Goal: Task Accomplishment & Management: Use online tool/utility

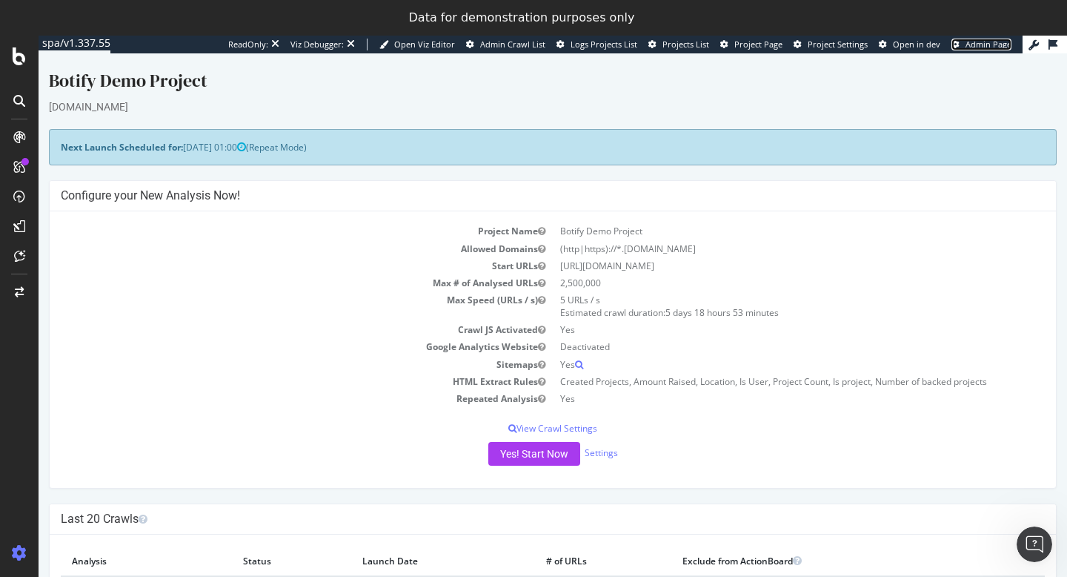
click at [974, 47] on span "Admin Page" at bounding box center [989, 44] width 46 height 11
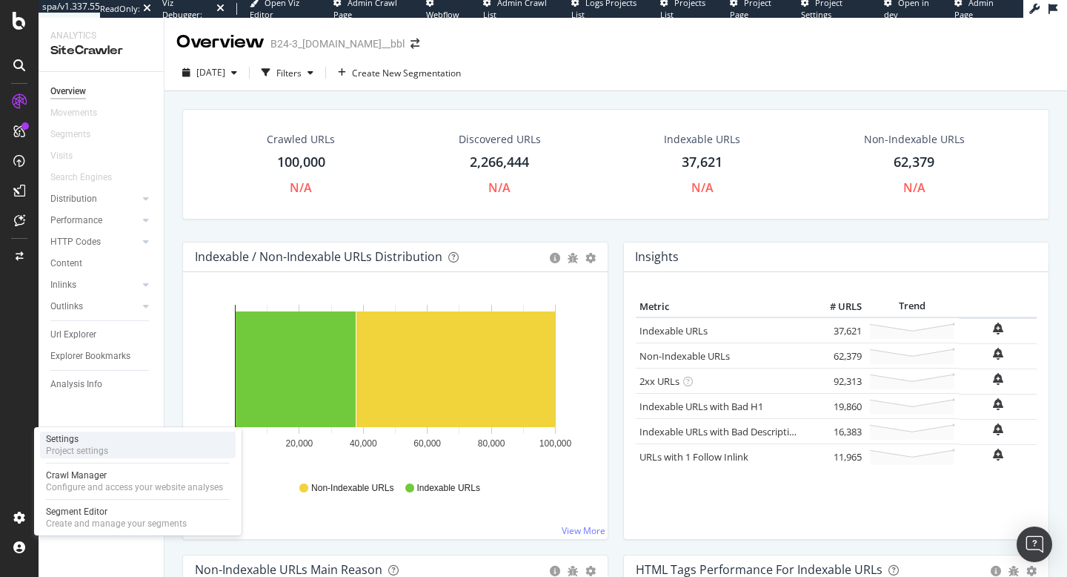
click at [100, 439] on div "Settings" at bounding box center [77, 439] width 62 height 12
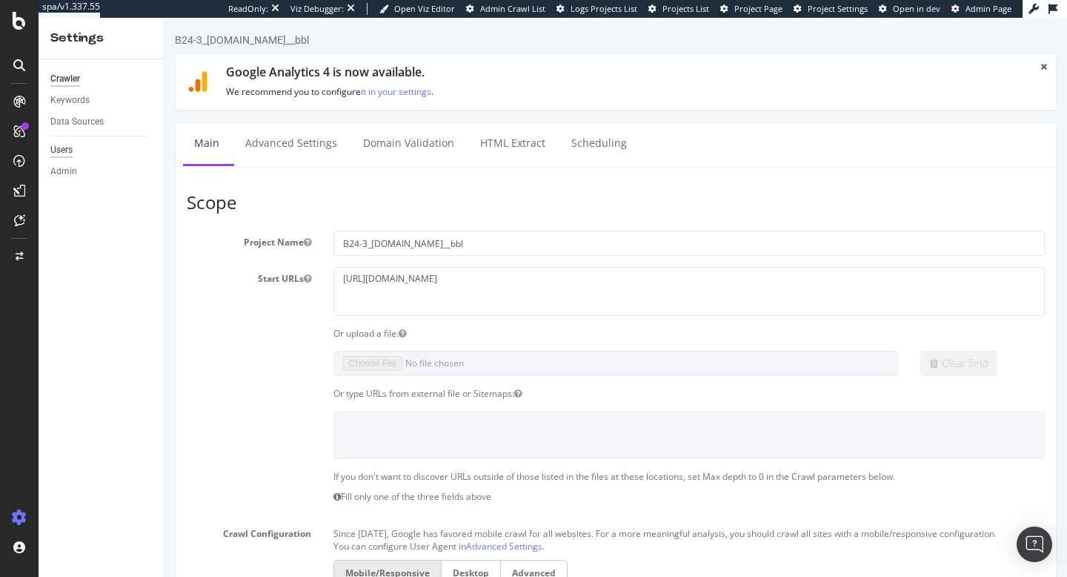
click at [62, 148] on div "Users" at bounding box center [61, 150] width 22 height 16
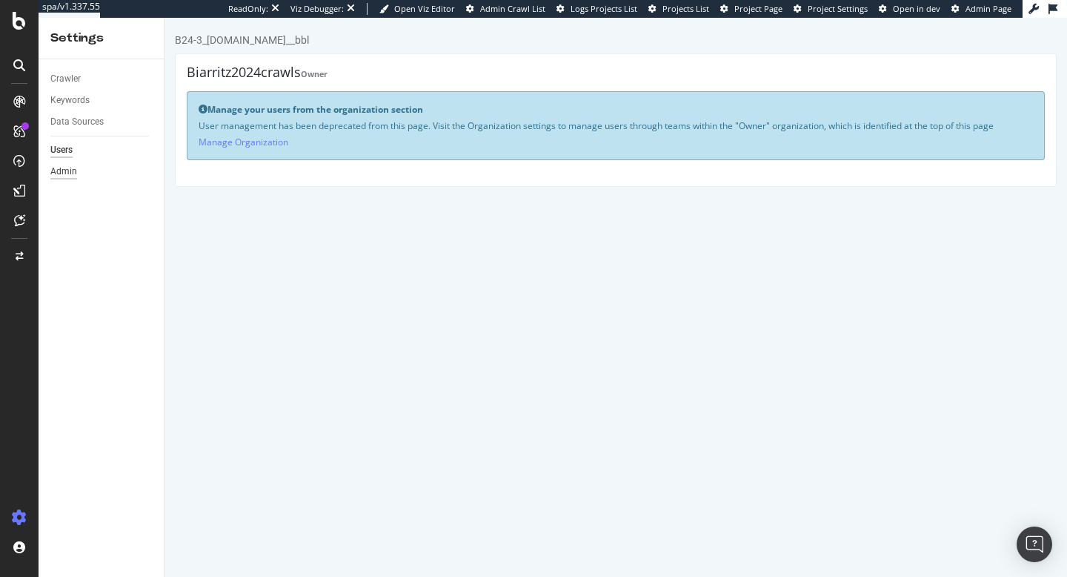
click at [73, 175] on div "Admin" at bounding box center [63, 172] width 27 height 16
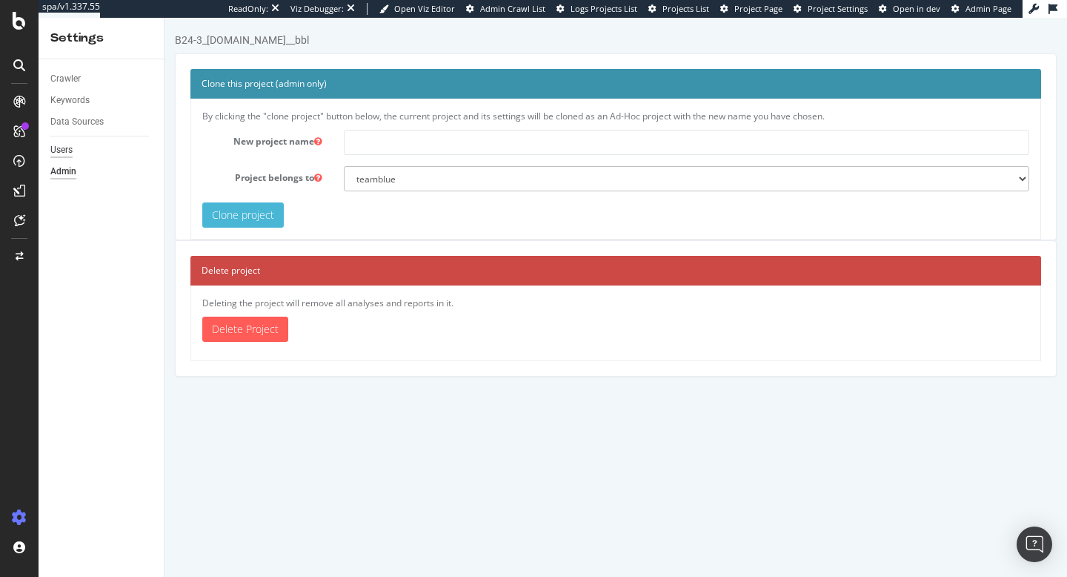
click at [64, 150] on div "Users" at bounding box center [61, 150] width 22 height 16
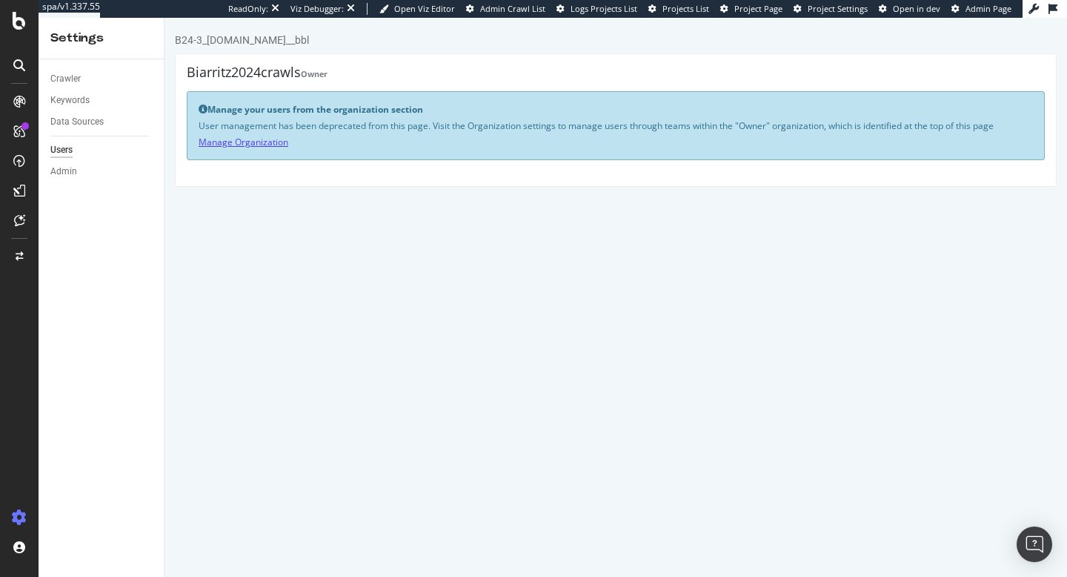
click at [261, 144] on link "Manage Organization" at bounding box center [244, 142] width 90 height 13
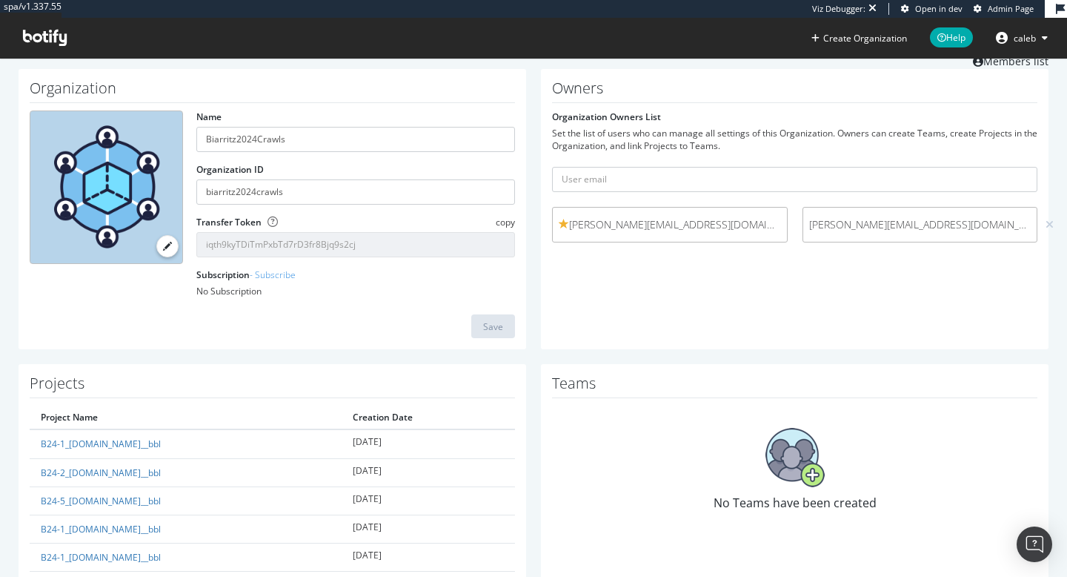
scroll to position [51, 0]
click at [639, 176] on input "text" at bounding box center [794, 177] width 485 height 25
type input "[EMAIL_ADDRESS][DOMAIN_NAME]"
click at [1012, 165] on button "submit" at bounding box center [1024, 177] width 25 height 25
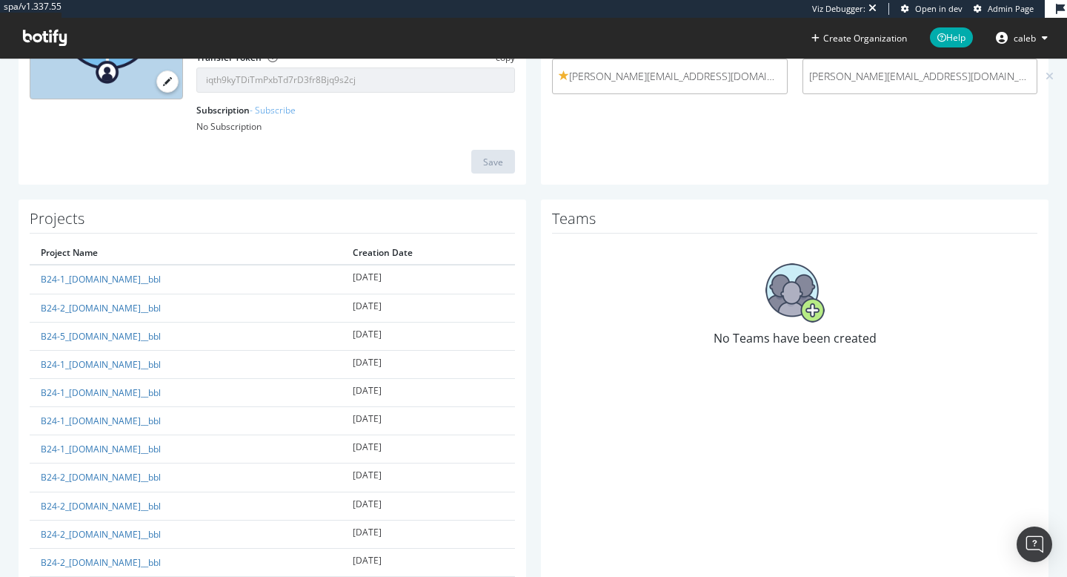
scroll to position [245, 0]
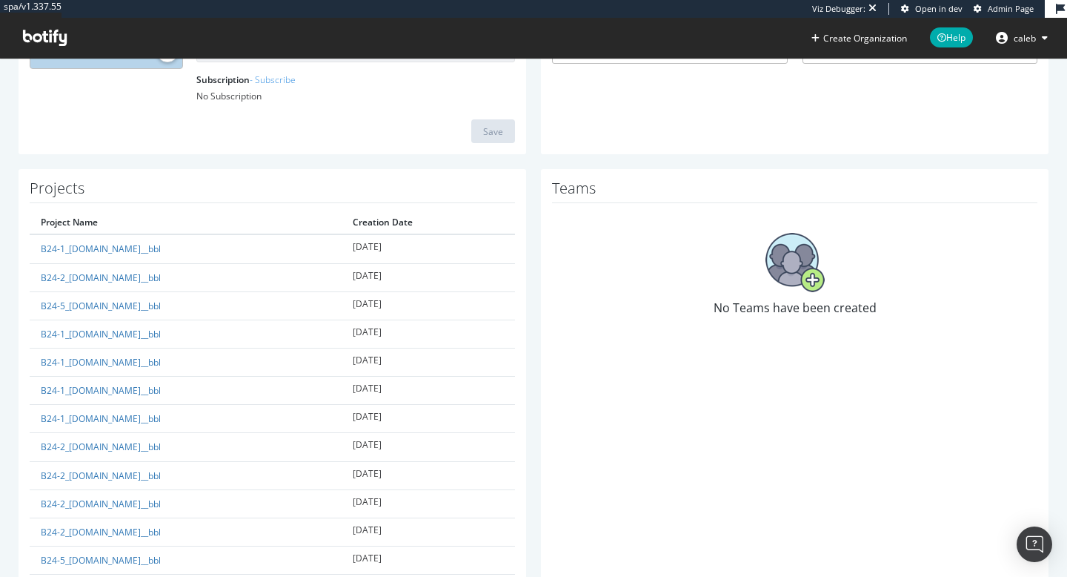
click at [783, 283] on img at bounding box center [794, 262] width 59 height 59
click at [824, 281] on img at bounding box center [794, 262] width 59 height 59
click at [819, 281] on img at bounding box center [794, 262] width 59 height 59
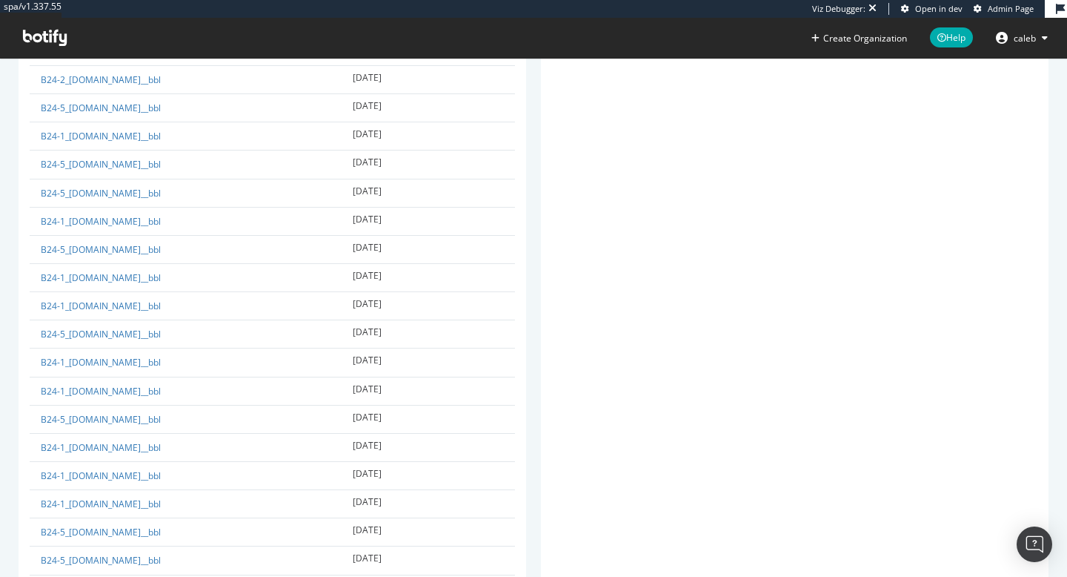
scroll to position [10571, 0]
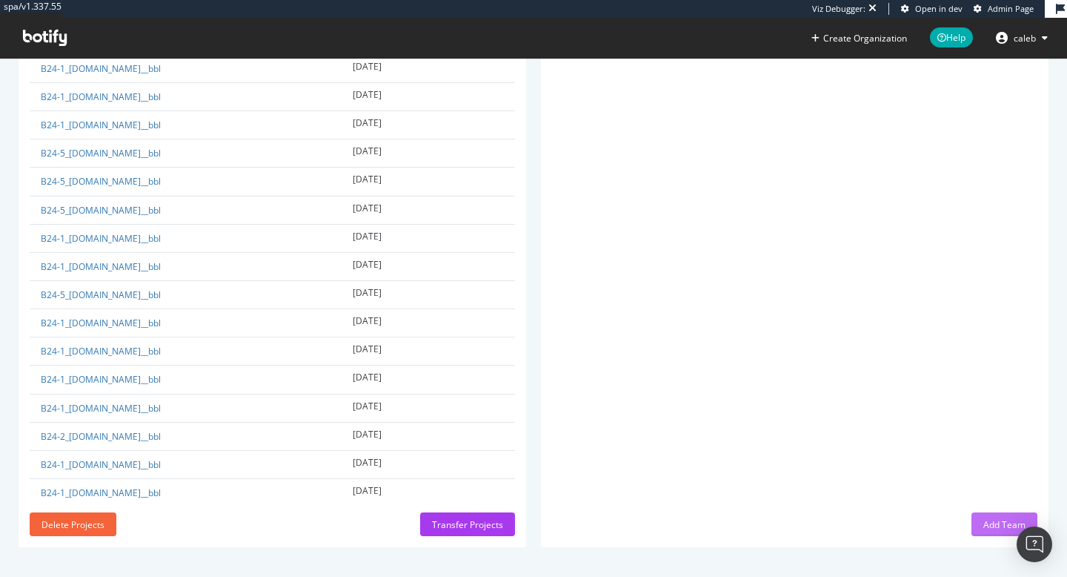
click at [989, 521] on div "Add Team" at bounding box center [1004, 524] width 42 height 13
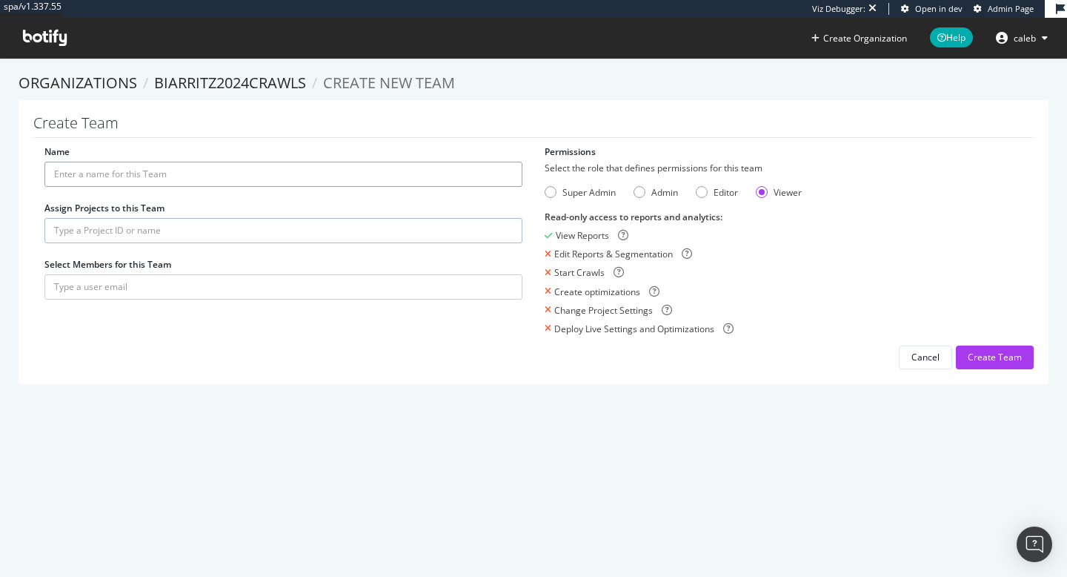
click at [219, 175] on input "Name" at bounding box center [283, 174] width 478 height 25
type input "Admin"
click at [146, 216] on div "Name Admin Assign Projects to this Team Select Members for this Team" at bounding box center [283, 229] width 500 height 169
click at [141, 224] on input "text" at bounding box center [283, 230] width 478 height 25
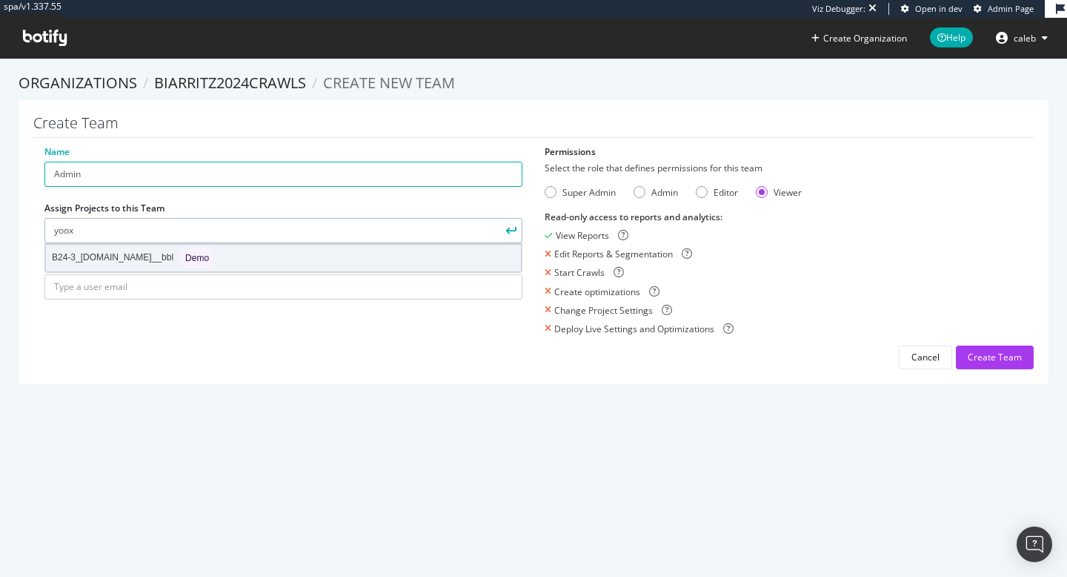
type input "yoox"
click at [113, 266] on div "B24-3_www.yoox.com__bbl Demo" at bounding box center [133, 258] width 163 height 21
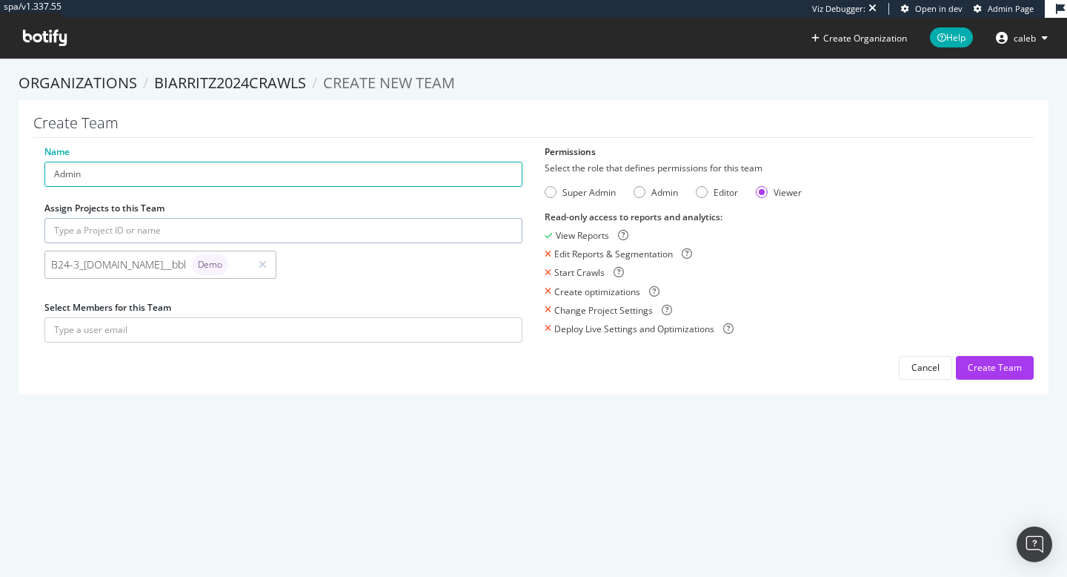
click at [136, 230] on input "text" at bounding box center [283, 230] width 478 height 25
type input "n"
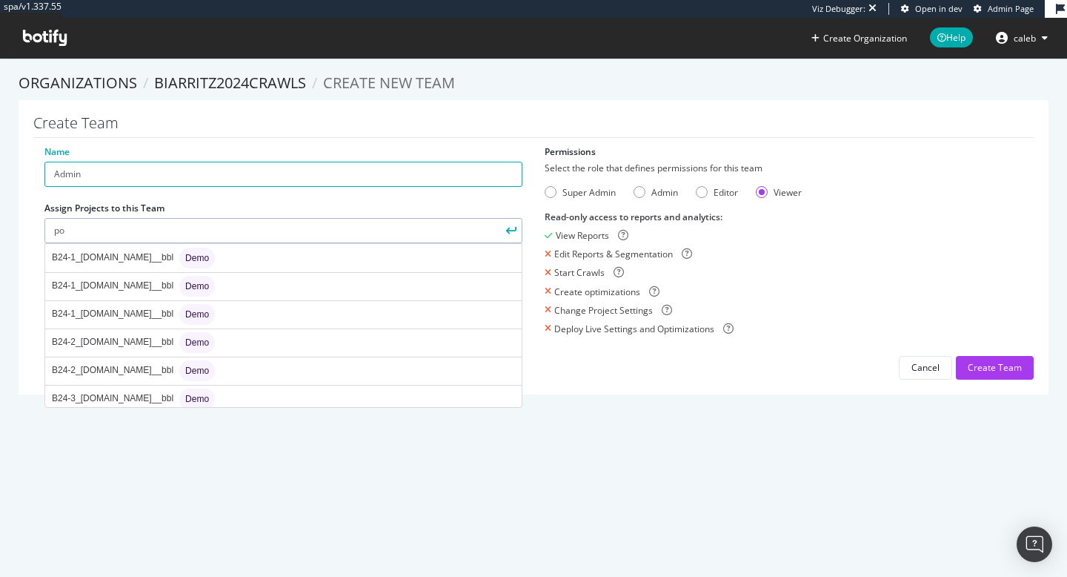
type input "p"
click at [232, 467] on div "spa/v1.337.55 Viz Debugger: Open in dev Admin Page Create Organization Help cal…" at bounding box center [533, 288] width 1067 height 577
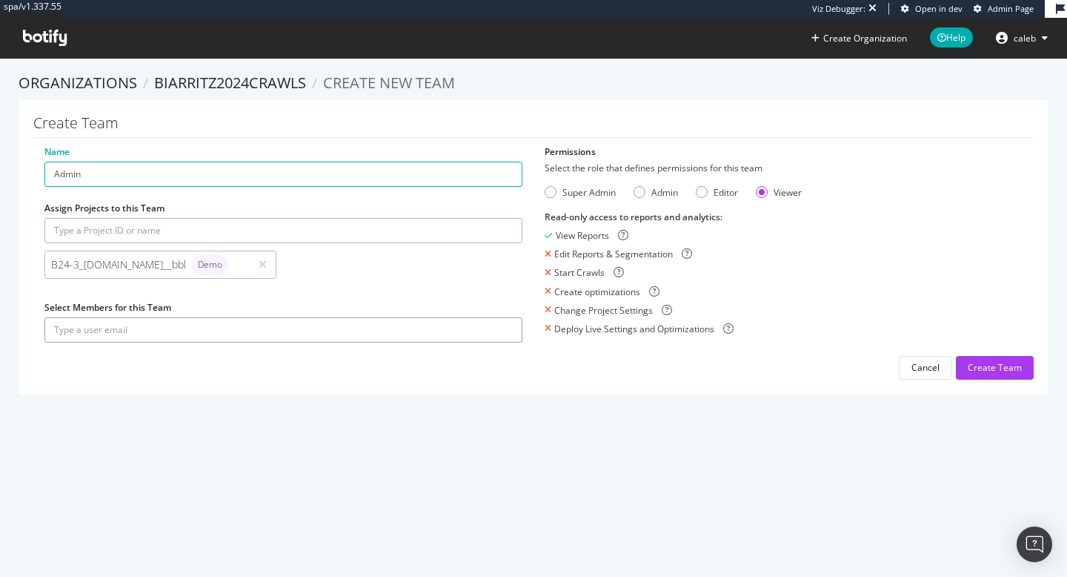
click at [172, 330] on input "text" at bounding box center [283, 329] width 478 height 25
type input "caleb@botify.com"
click at [497, 317] on button "submit" at bounding box center [509, 329] width 25 height 25
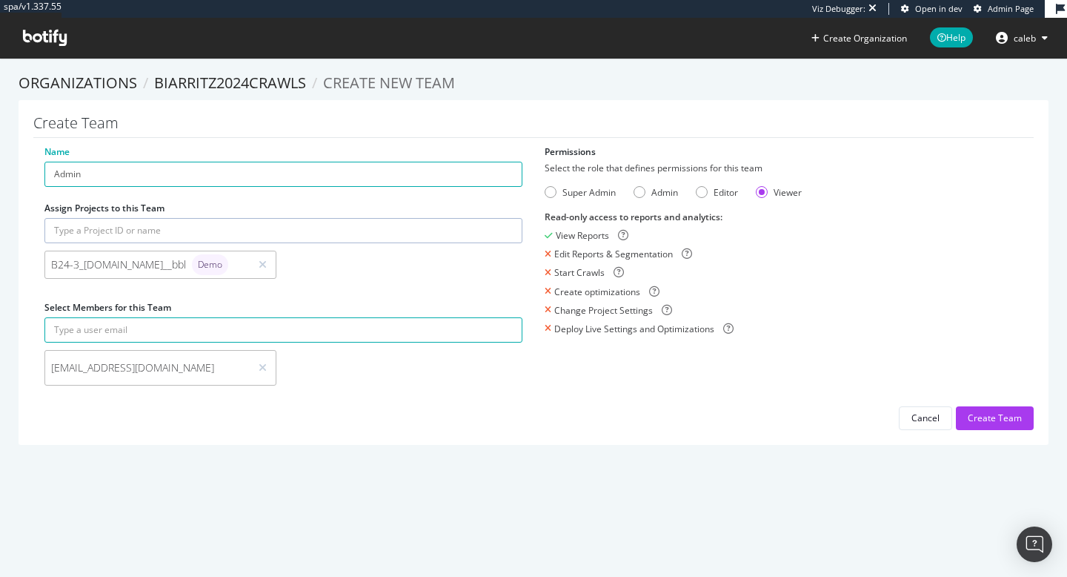
click at [551, 199] on form "Select the role that defines permissions for this team Super Admin Admin Editor…" at bounding box center [784, 248] width 478 height 173
click at [551, 196] on div "Super Admin" at bounding box center [551, 192] width 12 height 12
click at [974, 416] on div "Create Team" at bounding box center [995, 417] width 54 height 13
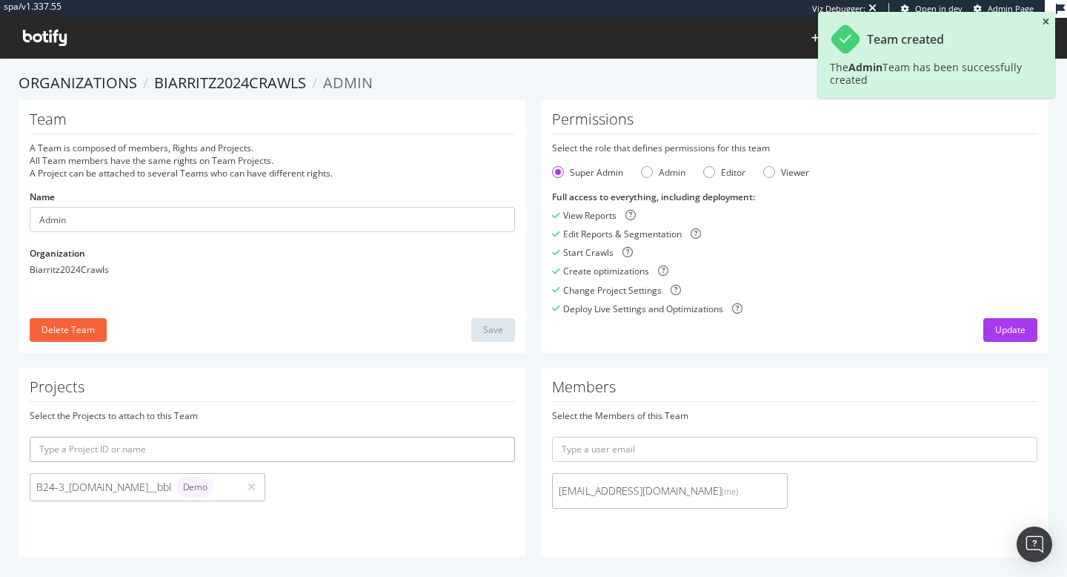
click at [1048, 22] on icon "close toast" at bounding box center [1046, 22] width 7 height 9
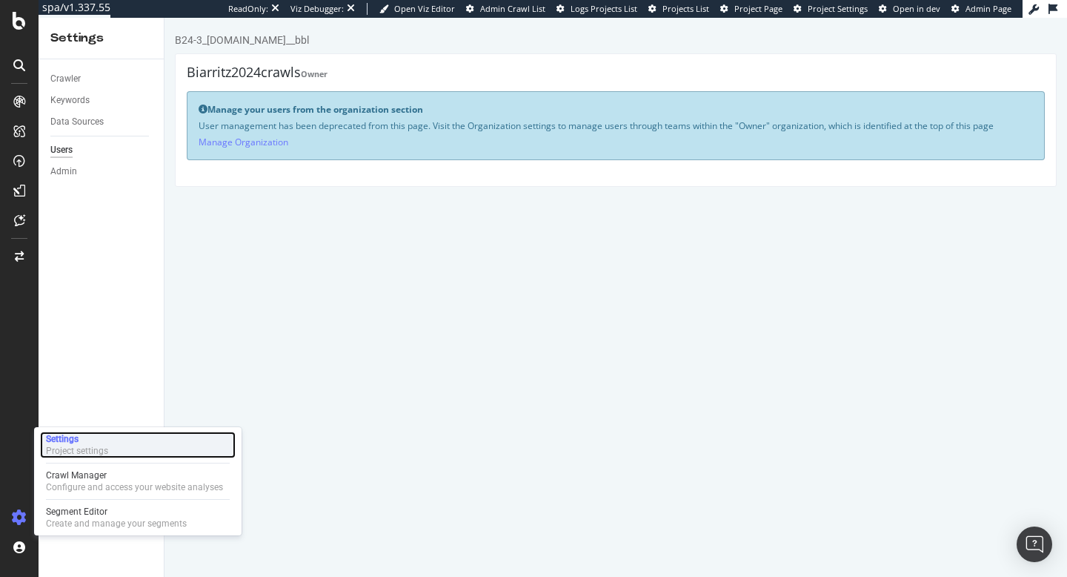
click at [96, 450] on div "Project settings" at bounding box center [77, 451] width 62 height 12
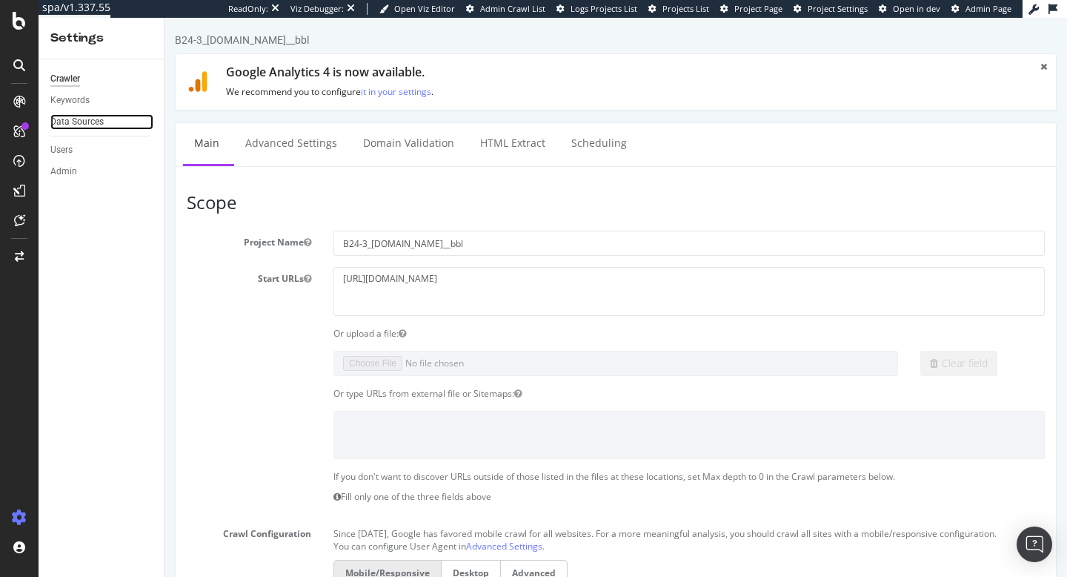
click at [104, 123] on link "Data Sources" at bounding box center [101, 122] width 103 height 16
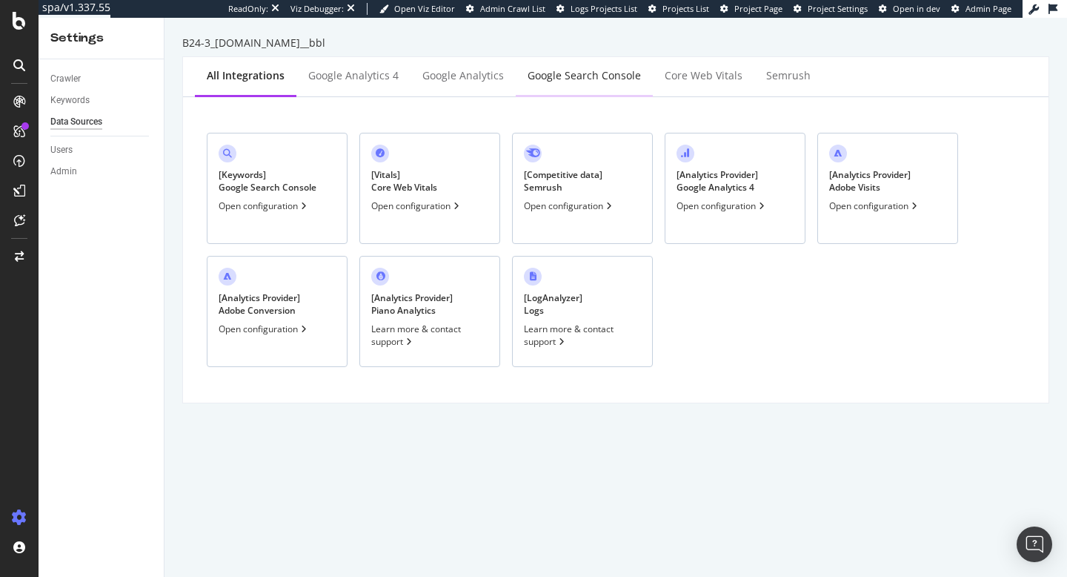
click at [563, 78] on div "Google Search Console" at bounding box center [584, 75] width 113 height 15
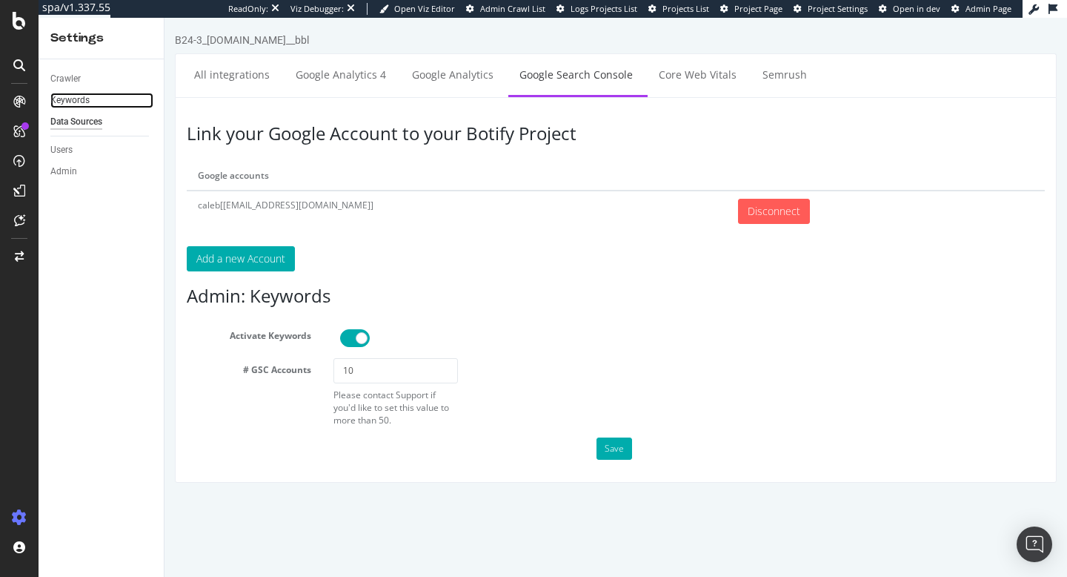
click at [90, 99] on link "Keywords" at bounding box center [101, 101] width 103 height 16
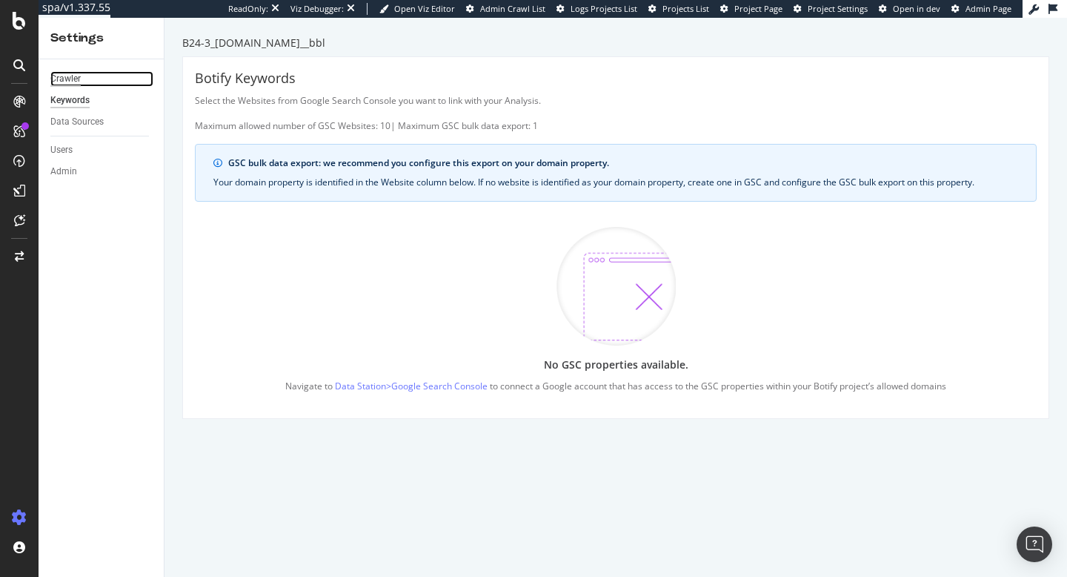
click at [64, 81] on div "Crawler" at bounding box center [65, 79] width 30 height 16
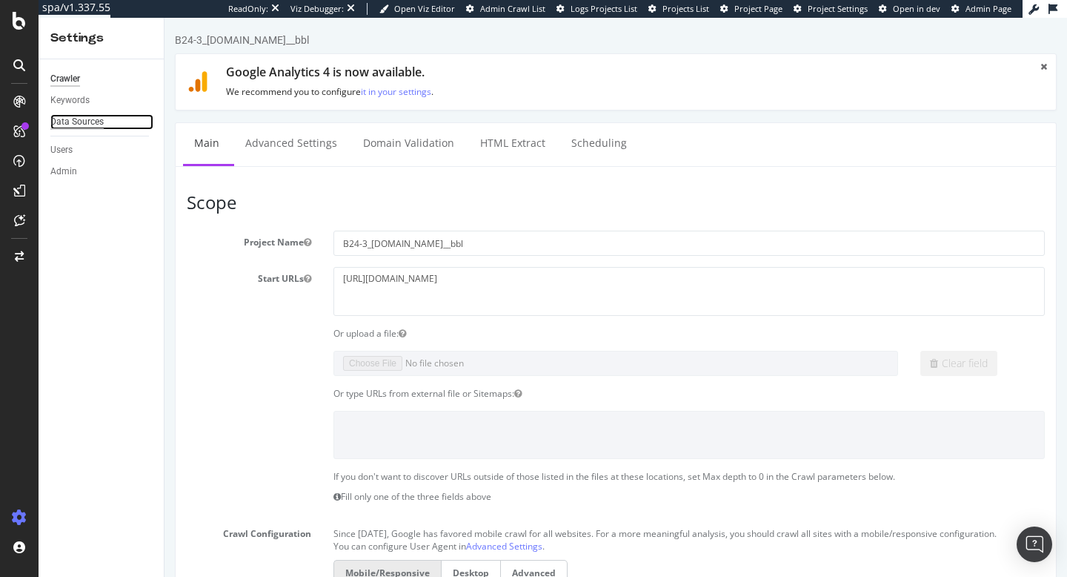
click at [76, 121] on div "Data Sources" at bounding box center [76, 122] width 53 height 16
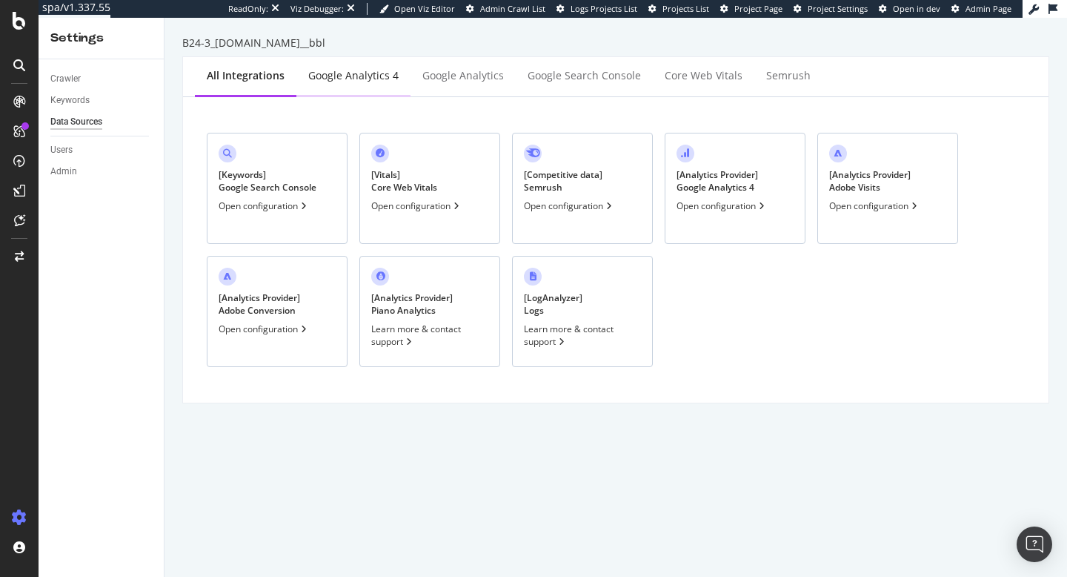
click at [383, 73] on div "Google Analytics 4" at bounding box center [353, 75] width 90 height 15
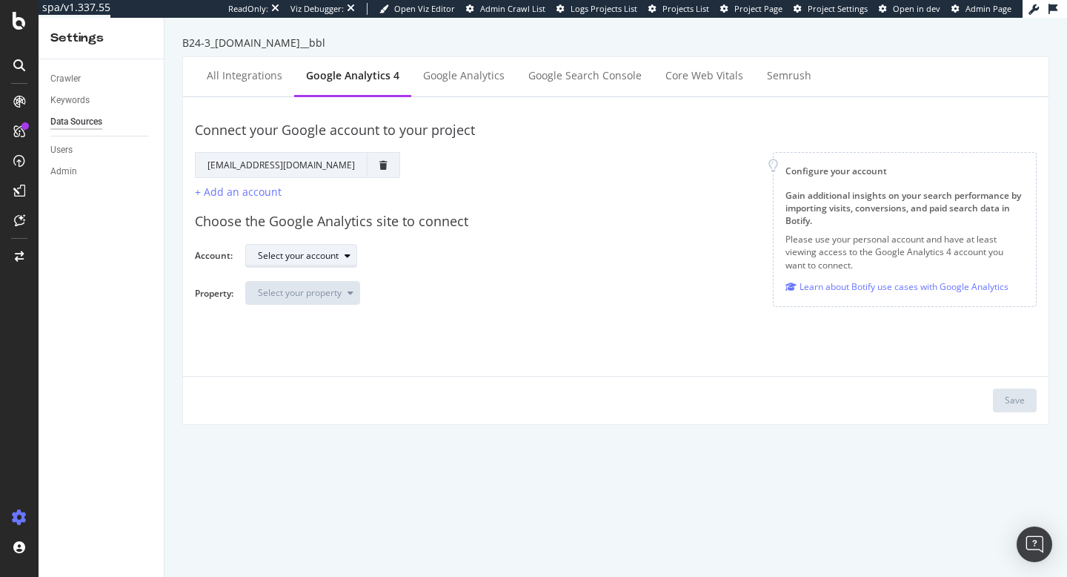
click at [296, 253] on div "Select your account" at bounding box center [298, 255] width 81 height 9
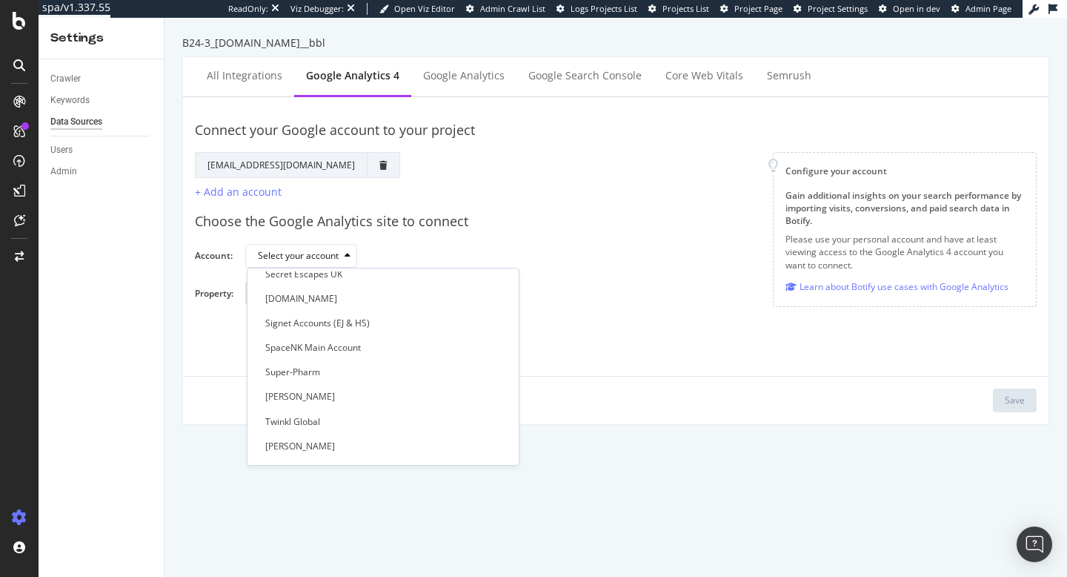
scroll to position [820, 0]
click at [574, 243] on div "Select your account" at bounding box center [635, 256] width 780 height 26
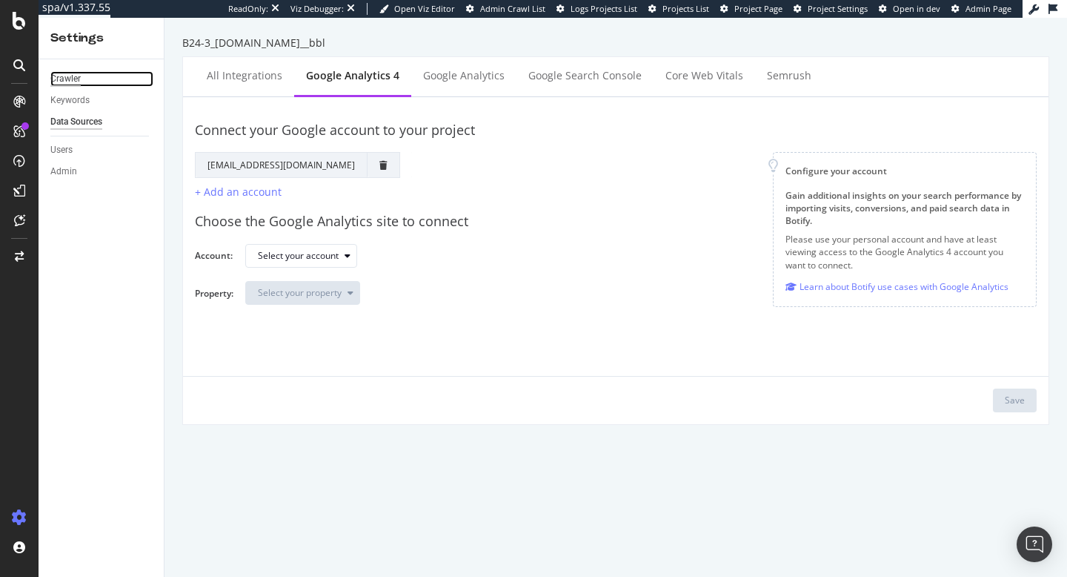
click at [76, 79] on div "Crawler" at bounding box center [65, 79] width 30 height 16
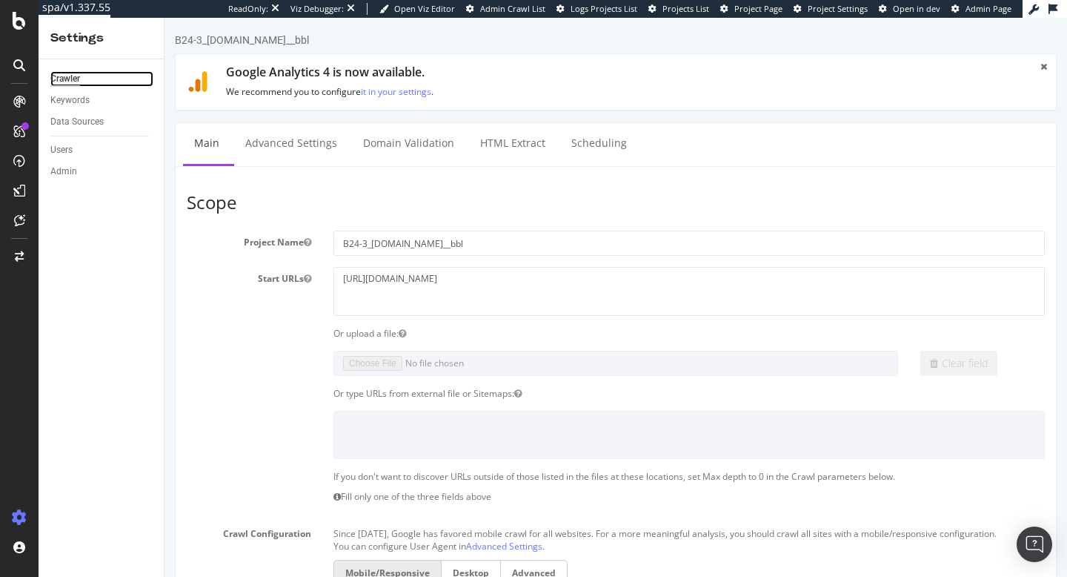
scroll to position [726, 0]
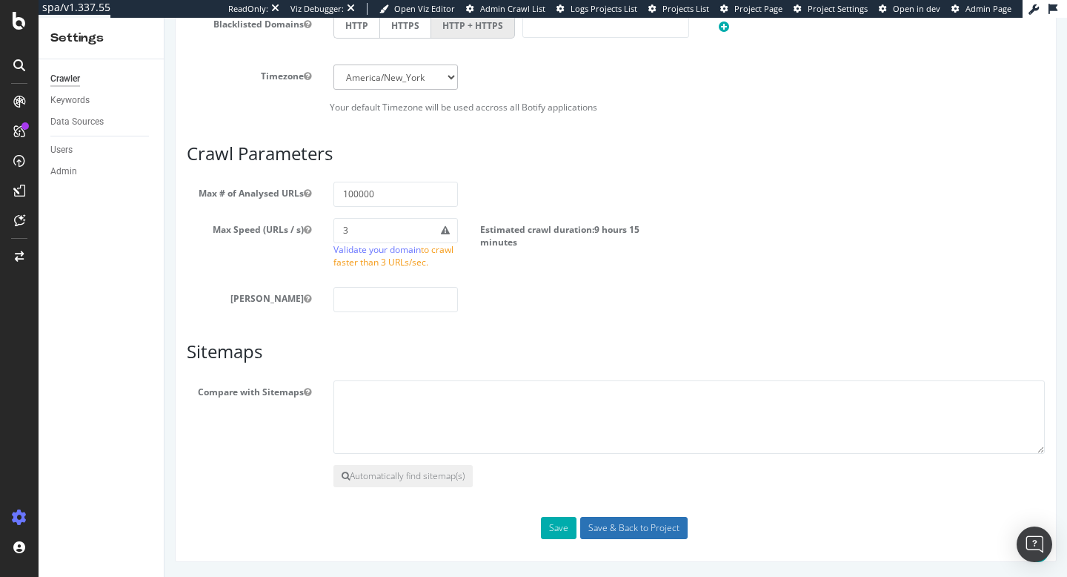
click at [614, 527] on input "Save & Back to Project" at bounding box center [633, 527] width 107 height 22
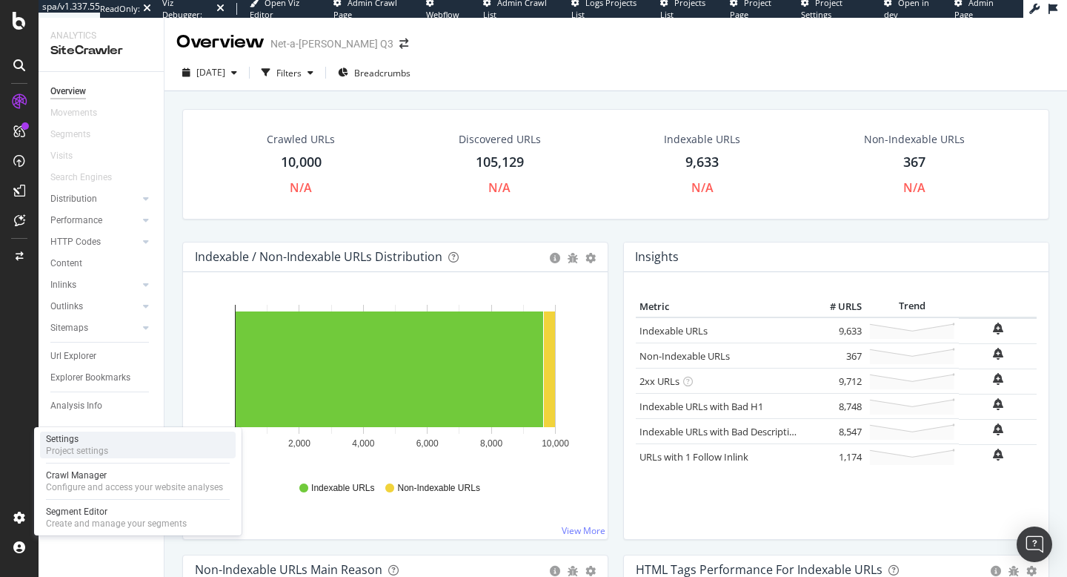
click at [99, 448] on div "Project settings" at bounding box center [77, 451] width 62 height 12
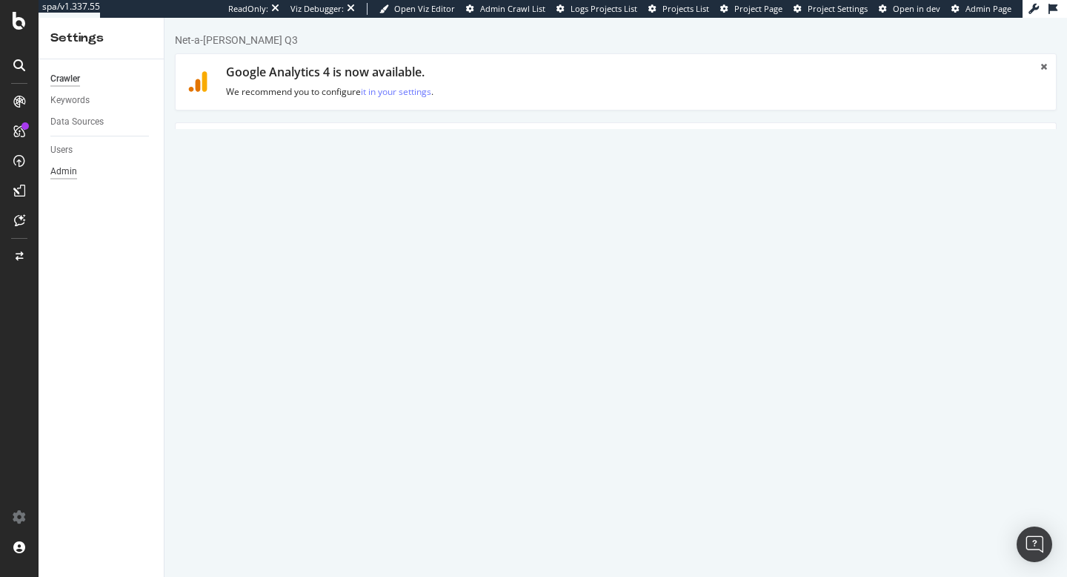
click at [55, 171] on div "Admin" at bounding box center [63, 172] width 27 height 16
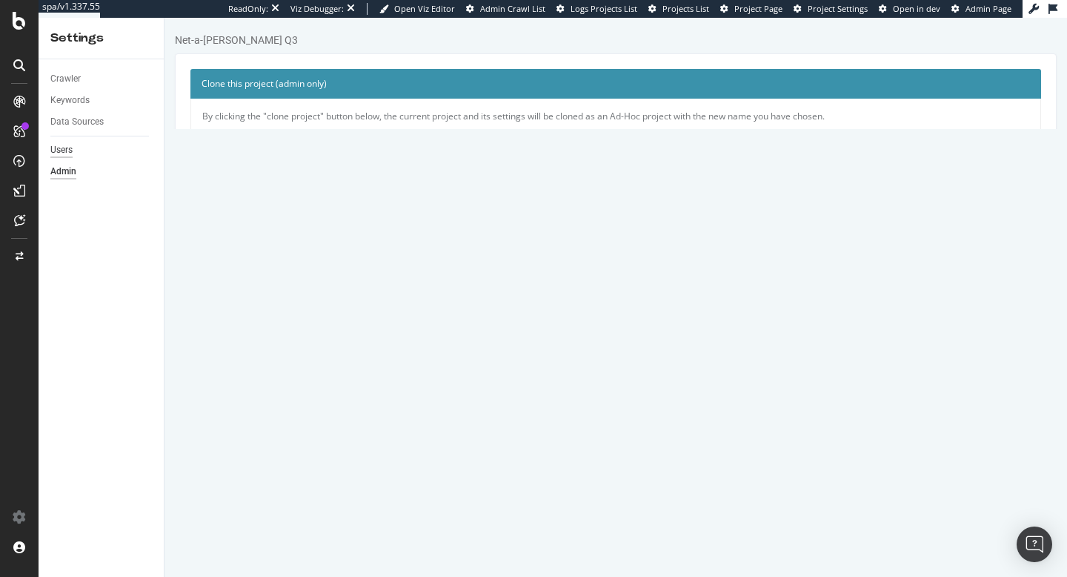
click at [67, 148] on div "Users" at bounding box center [61, 150] width 22 height 16
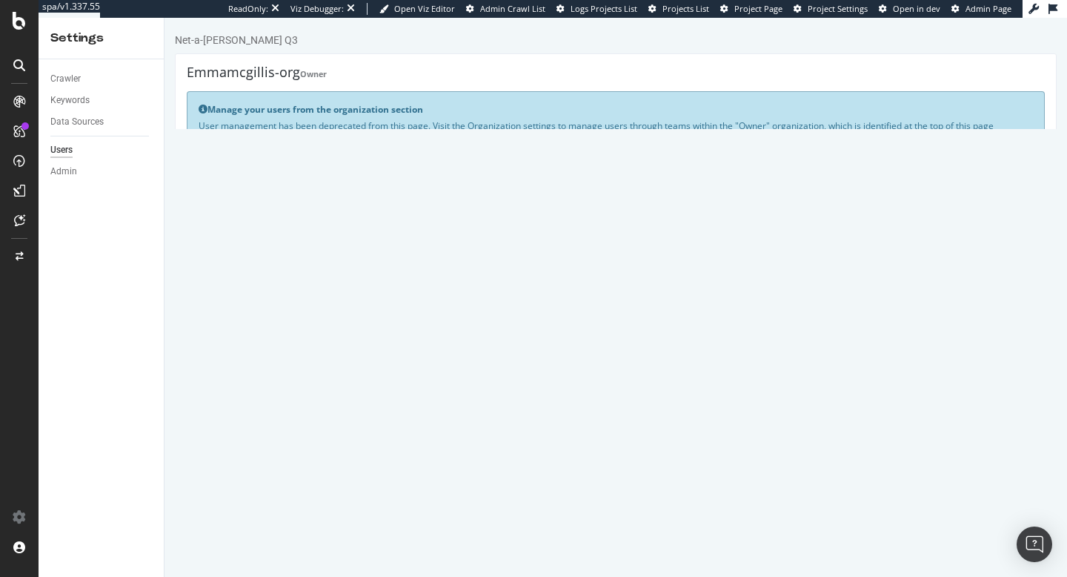
click at [268, 140] on link "Manage Organization" at bounding box center [244, 142] width 90 height 13
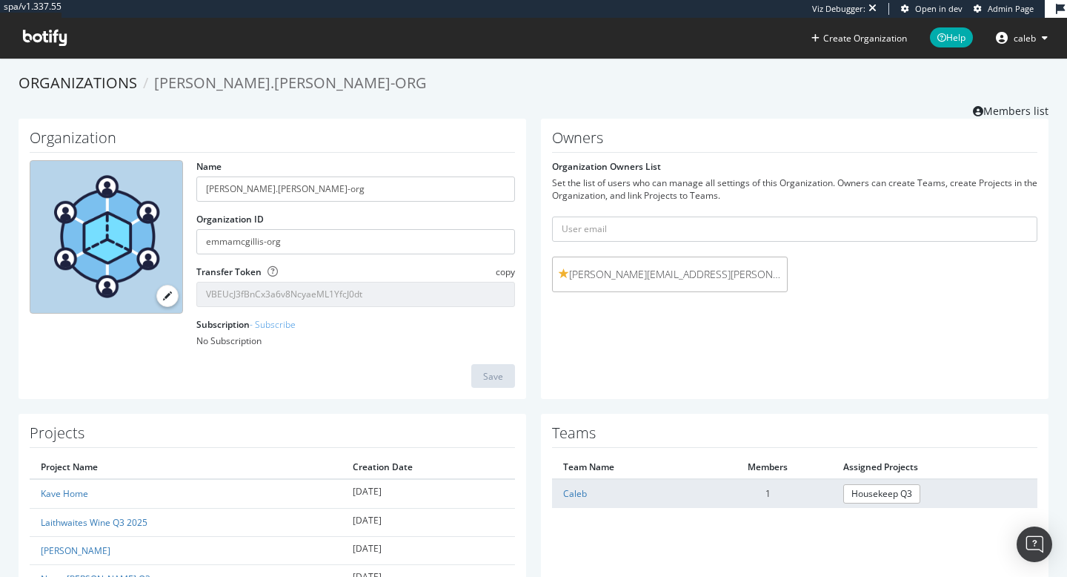
click at [748, 494] on td "1" at bounding box center [768, 493] width 129 height 28
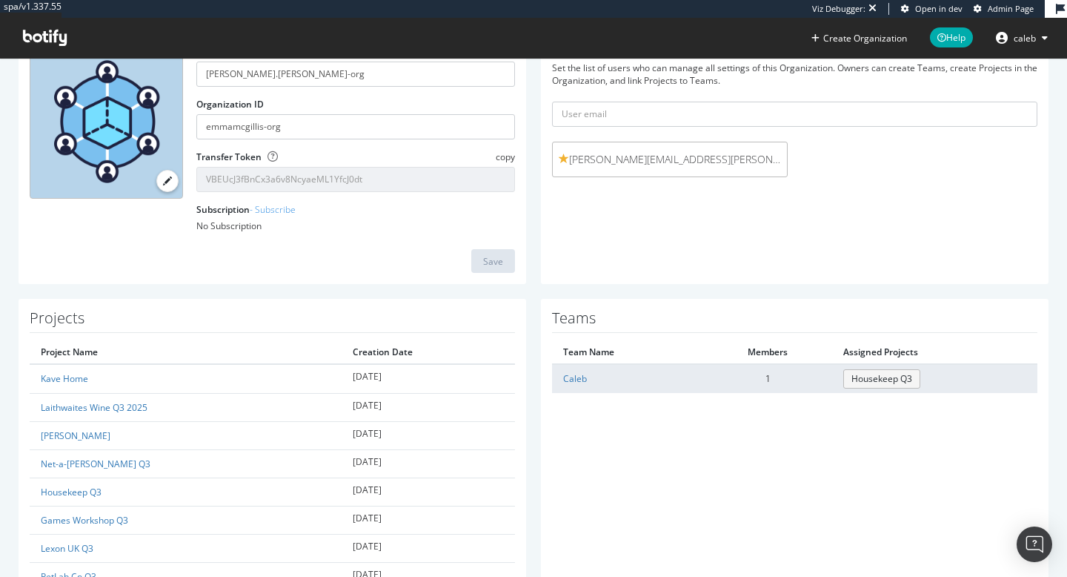
scroll to position [114, 0]
click at [955, 380] on td "Housekeep Q3" at bounding box center [934, 379] width 205 height 28
click at [745, 379] on td "1" at bounding box center [768, 379] width 129 height 28
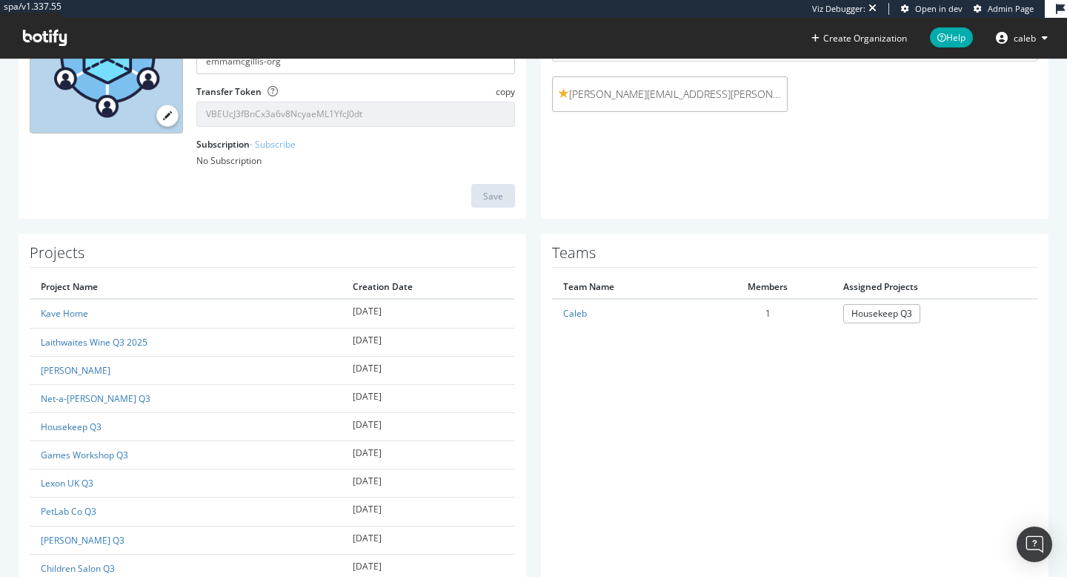
scroll to position [190, 0]
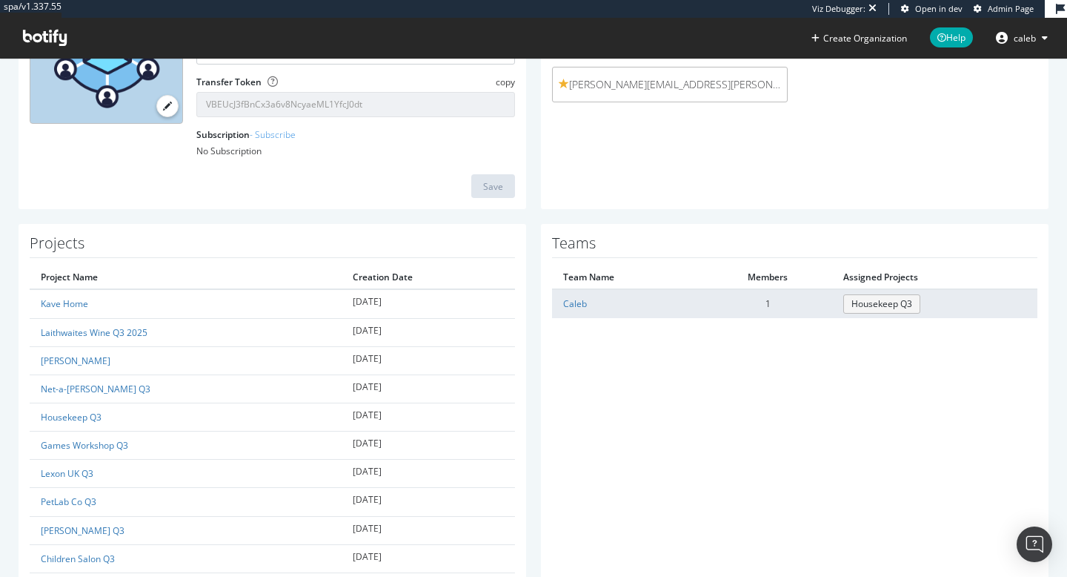
click at [888, 300] on link "Housekeep Q3" at bounding box center [881, 303] width 77 height 19
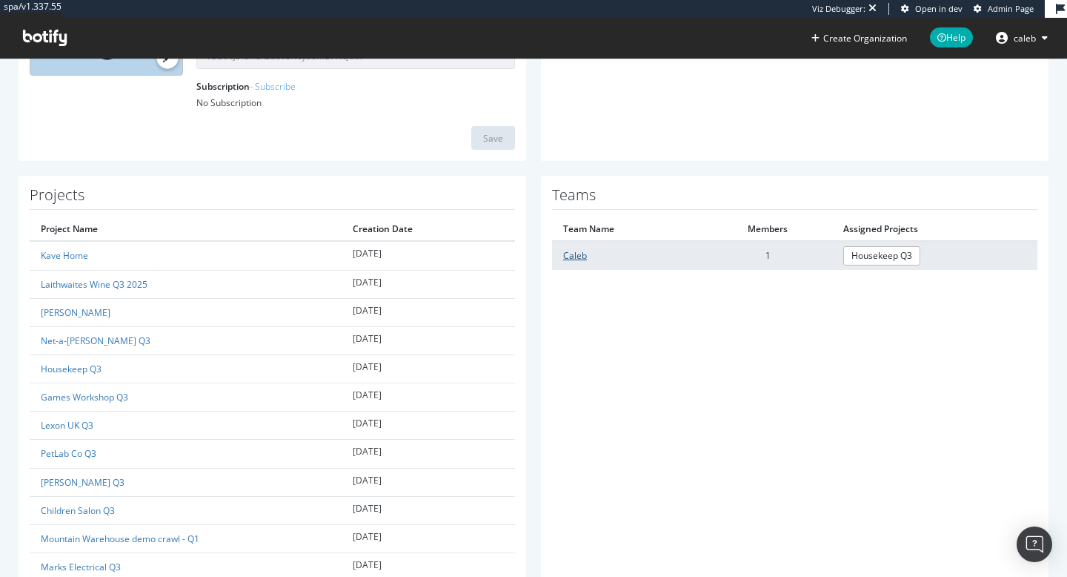
click at [577, 256] on link "Caleb" at bounding box center [575, 255] width 24 height 13
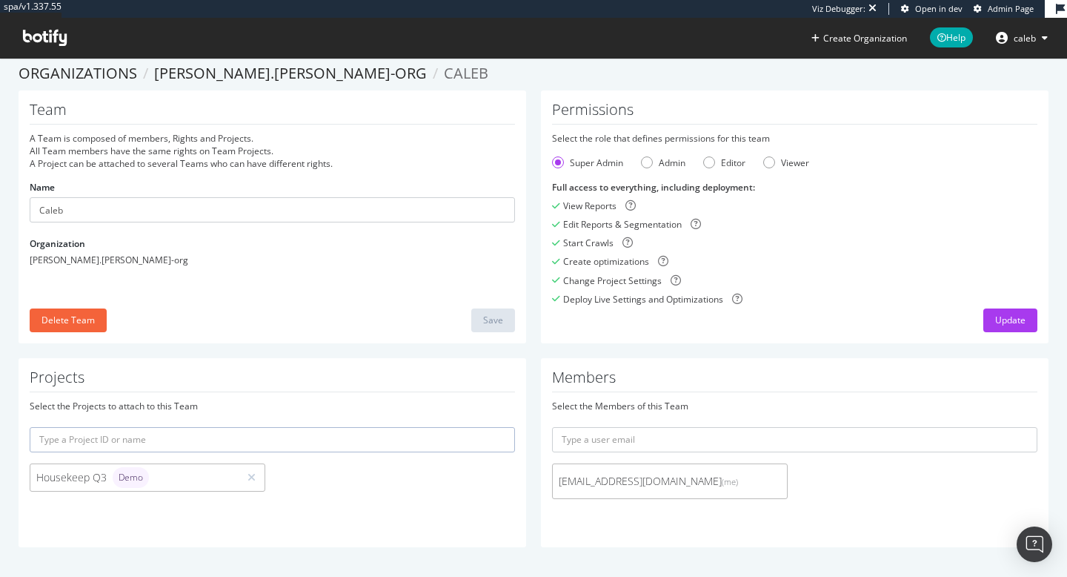
scroll to position [10, 0]
click at [169, 437] on div at bounding box center [272, 439] width 485 height 25
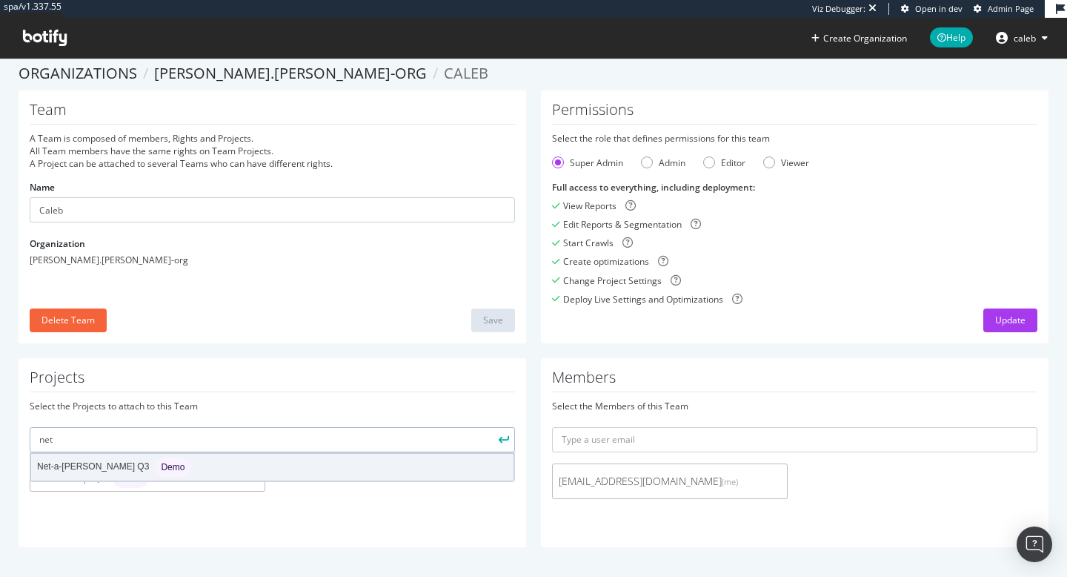
click at [82, 465] on div "Net-a-Porter Q3 Demo" at bounding box center [113, 466] width 153 height 21
type input "net-a-porter-q3"
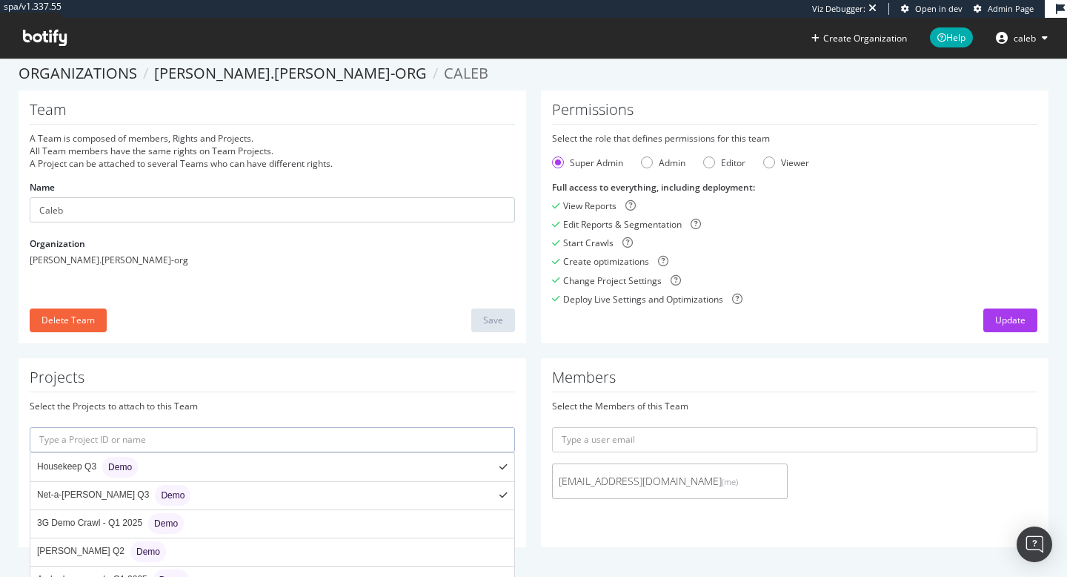
click at [183, 434] on input "text" at bounding box center [272, 439] width 485 height 25
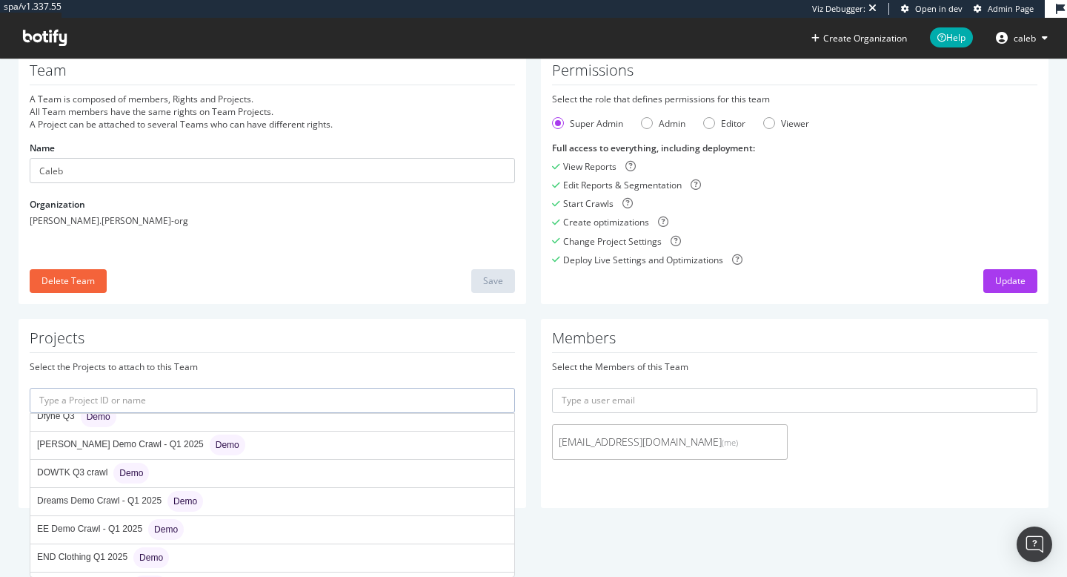
scroll to position [797, 0]
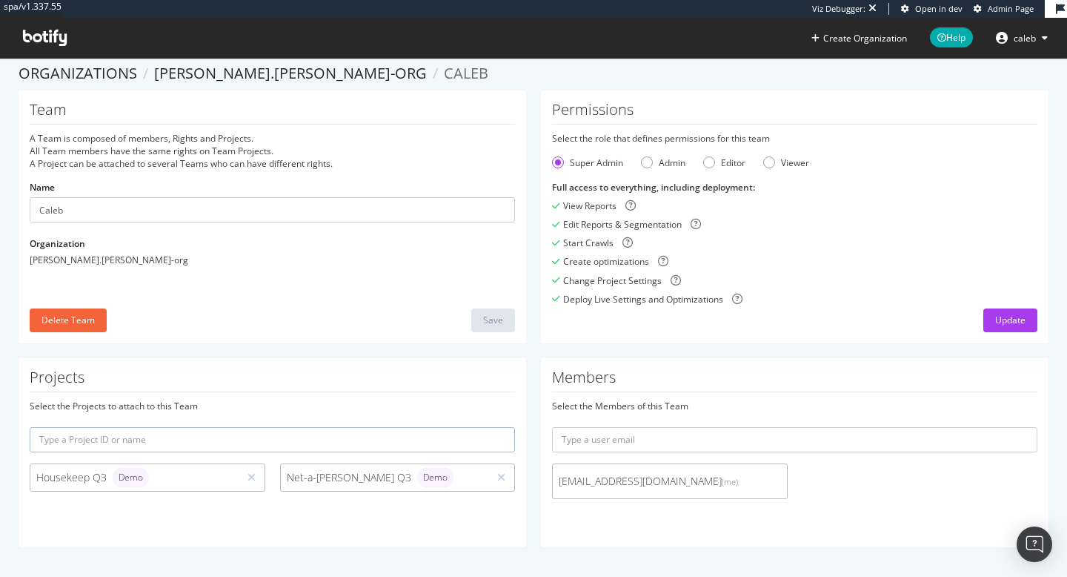
click at [312, 275] on div "Team A Team is composed of members, Rights and Projects. All Team members have …" at bounding box center [273, 216] width 508 height 253
click at [1012, 320] on div "Update" at bounding box center [1010, 319] width 30 height 13
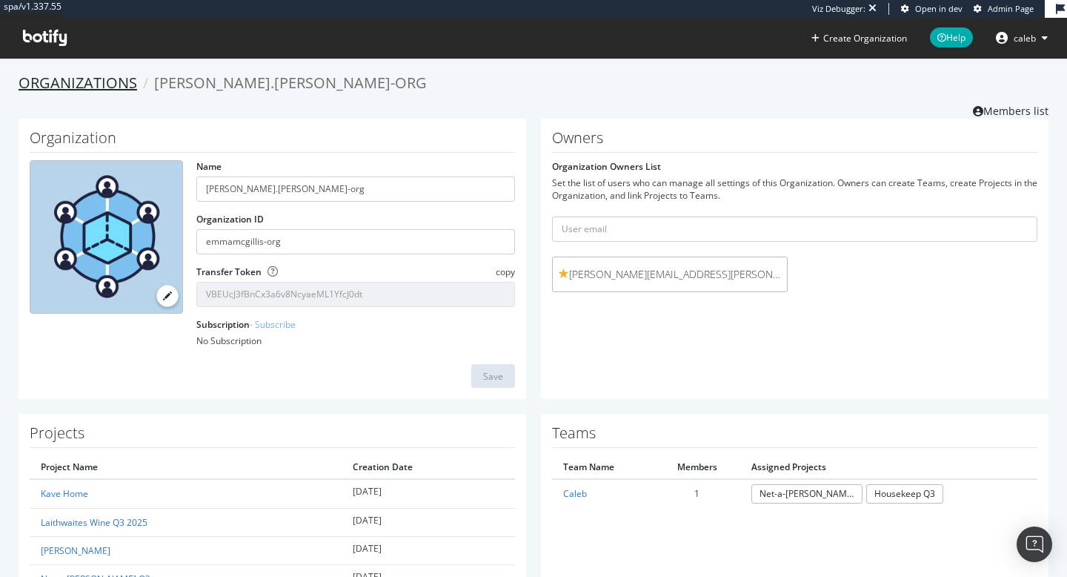
click at [104, 80] on link "Organizations" at bounding box center [78, 83] width 119 height 20
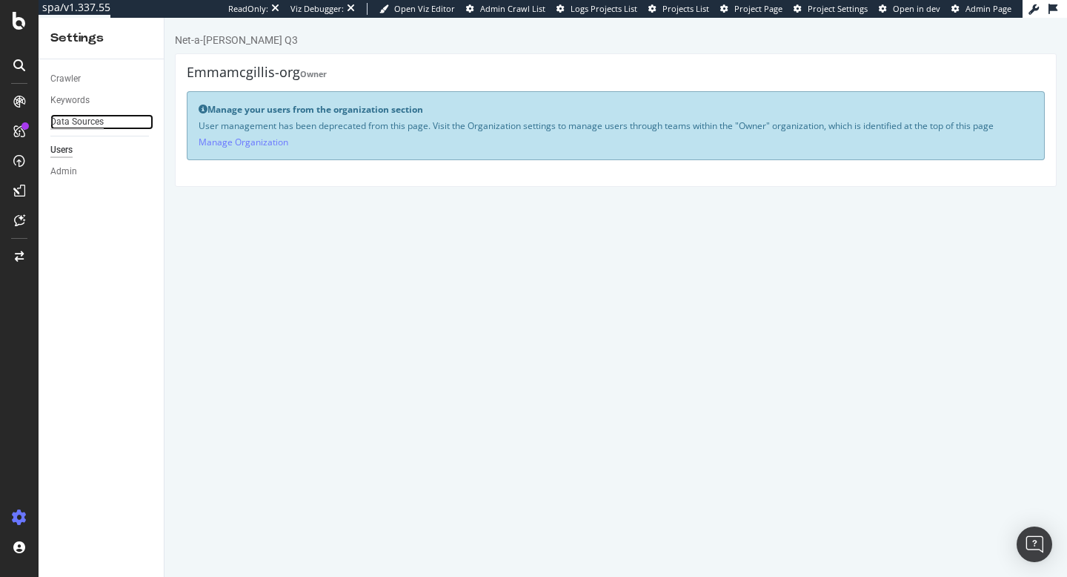
click at [71, 128] on div "Data Sources" at bounding box center [76, 122] width 53 height 16
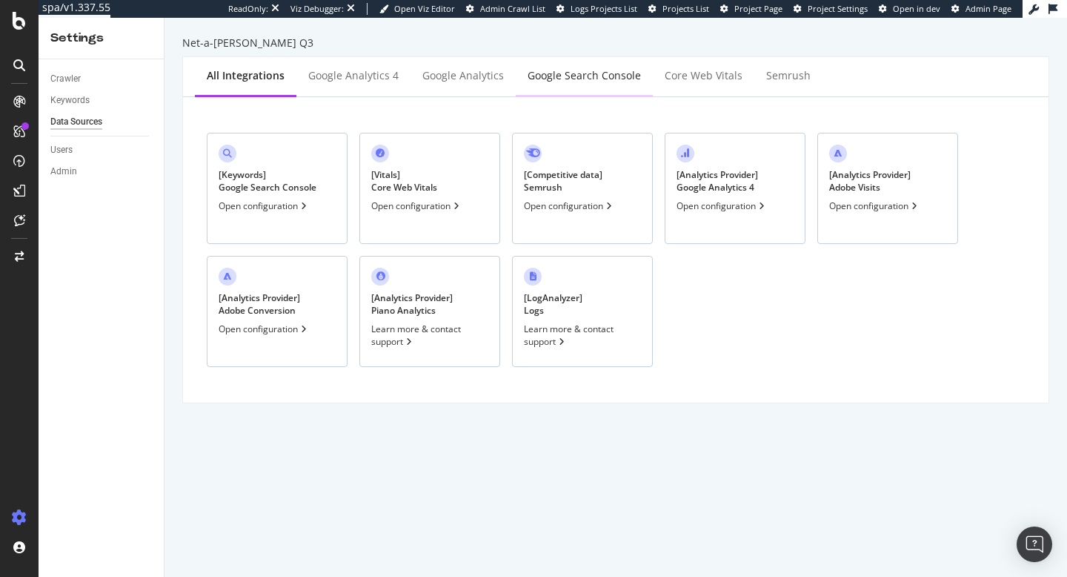
click at [577, 70] on div "Google Search Console" at bounding box center [584, 75] width 113 height 15
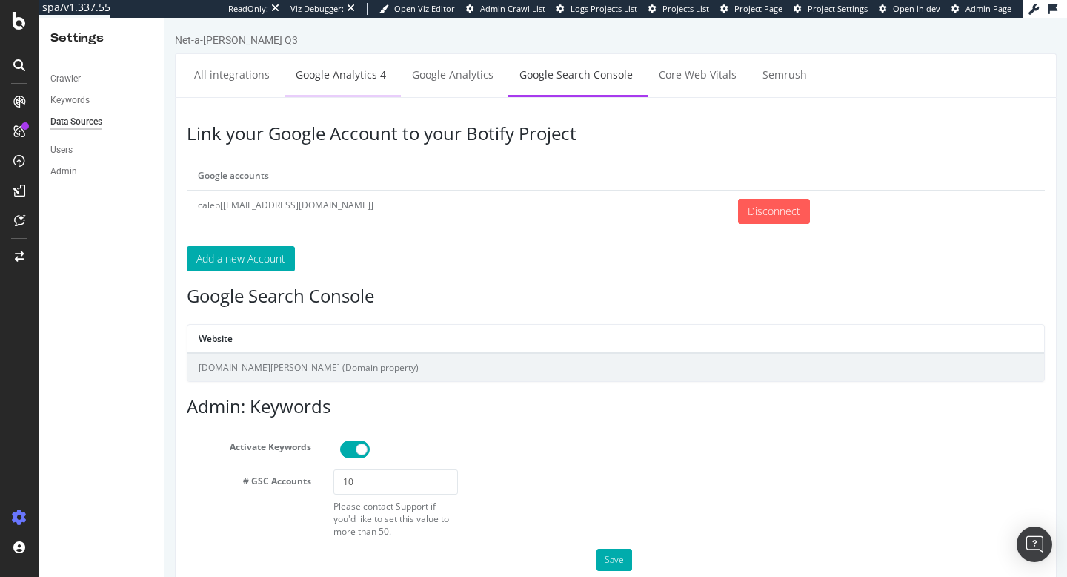
click at [372, 79] on link "Google Analytics 4" at bounding box center [341, 74] width 113 height 41
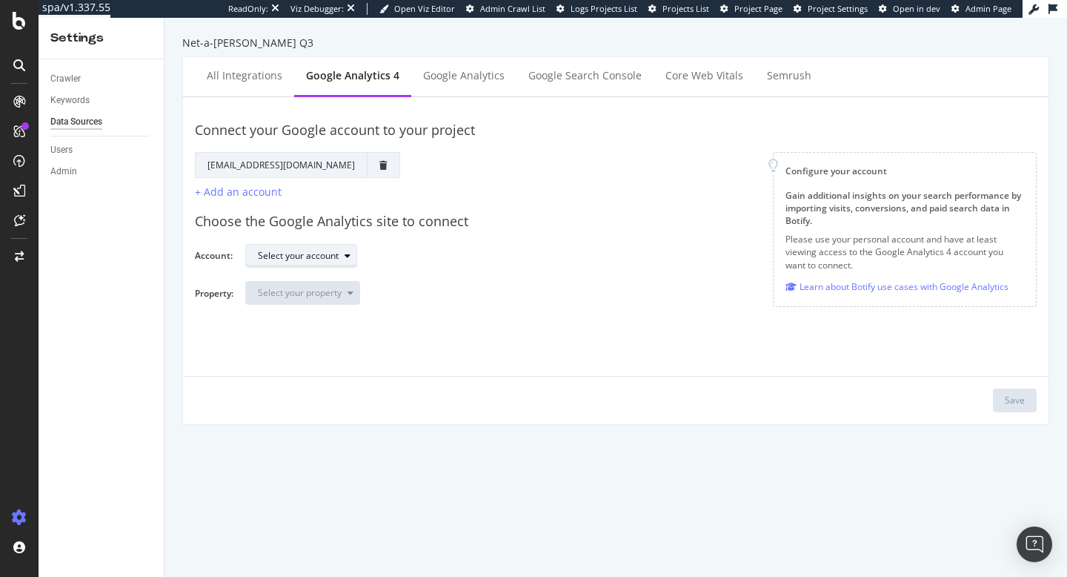
click at [313, 253] on div "Select your account" at bounding box center [298, 255] width 81 height 9
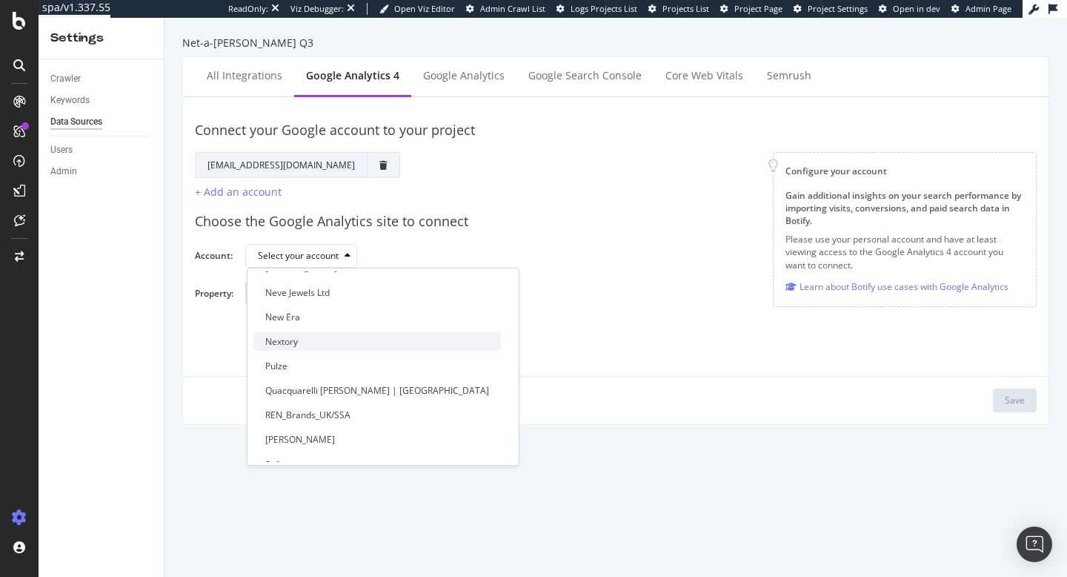
scroll to position [611, 0]
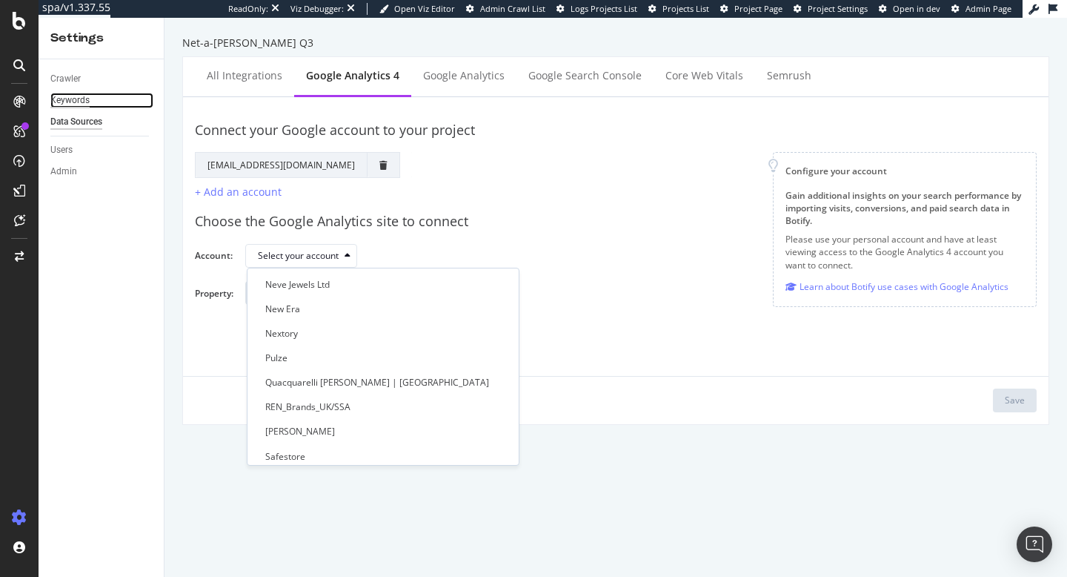
click at [74, 103] on div "Keywords" at bounding box center [69, 101] width 39 height 16
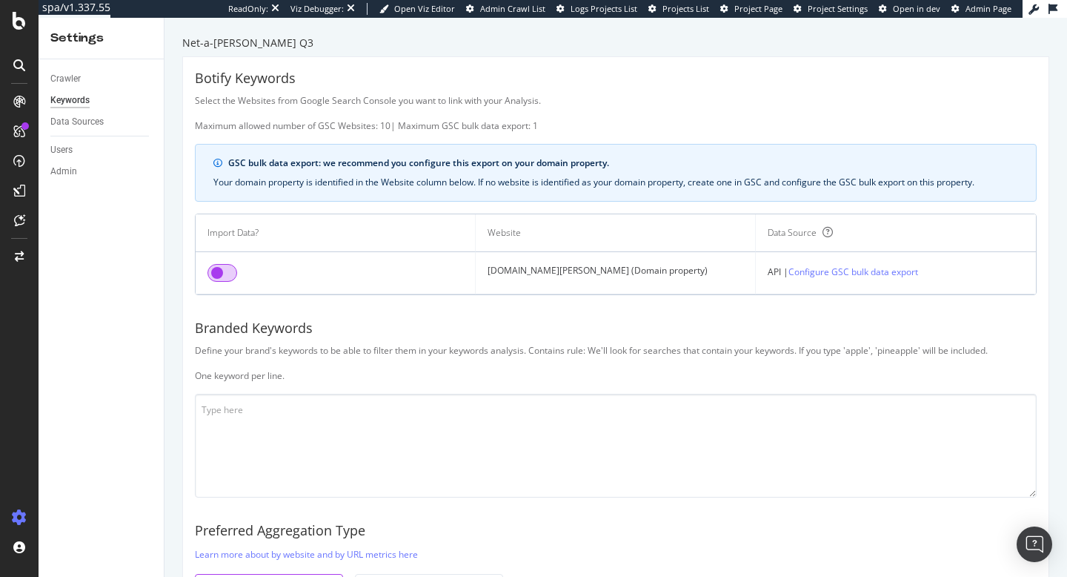
click at [219, 269] on input "checkbox" at bounding box center [222, 273] width 30 height 18
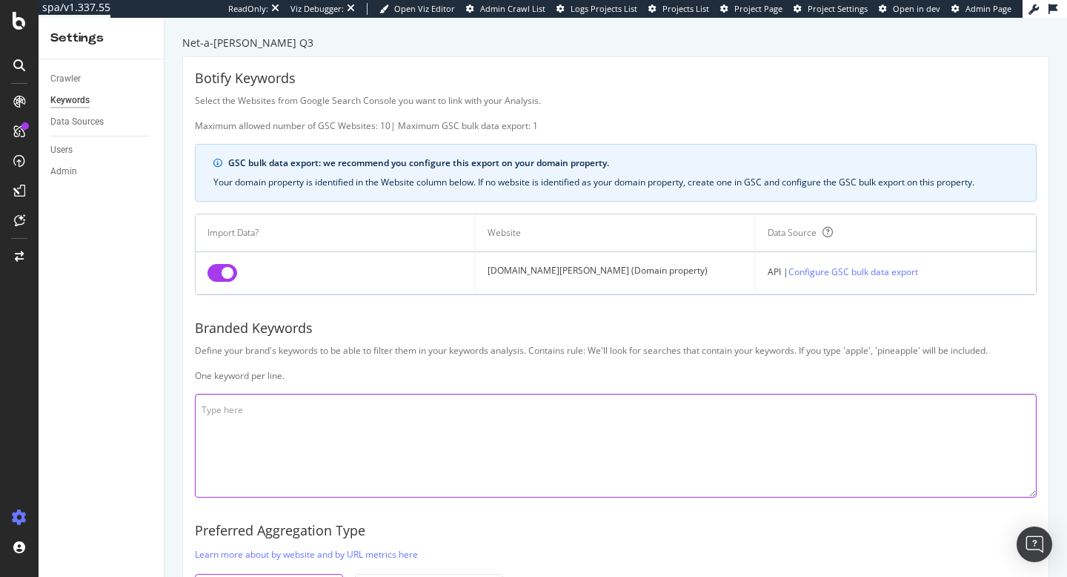
click at [302, 429] on textarea at bounding box center [616, 445] width 842 height 104
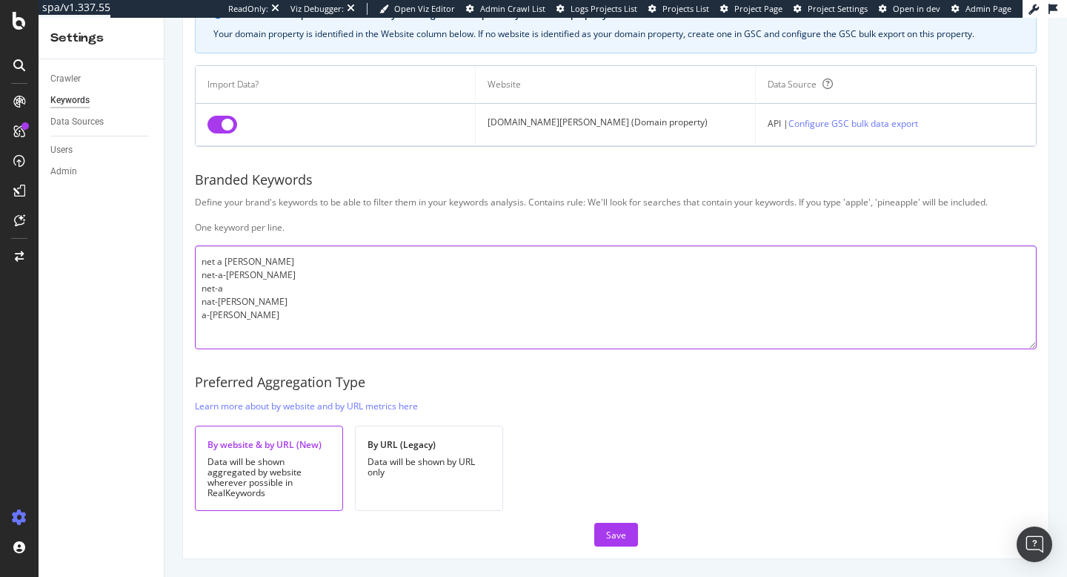
scroll to position [147, 0]
type textarea "net a porter net-a-porter net-a nat-a a porter a-porter"
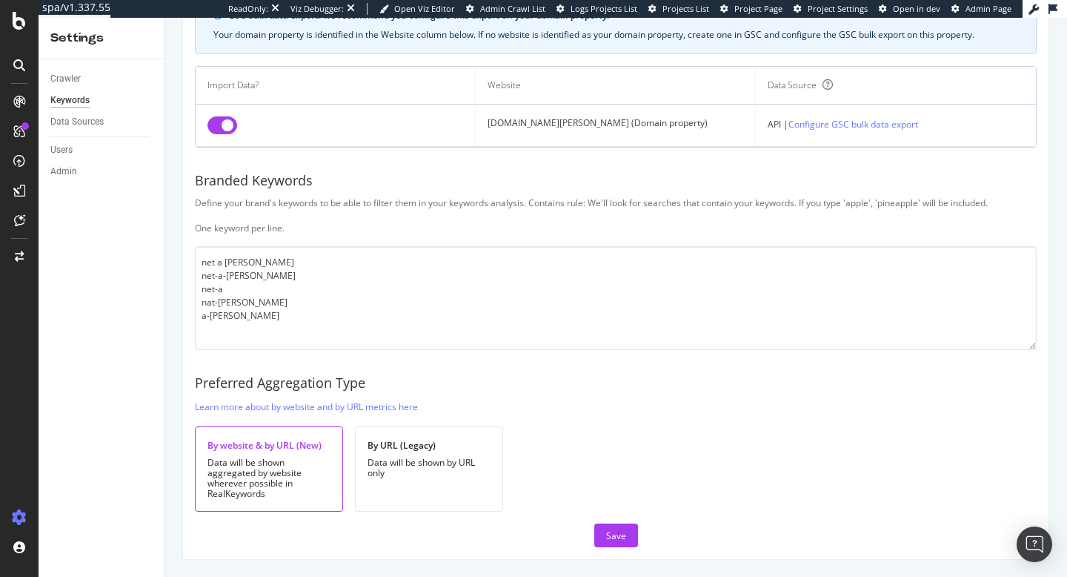
click at [606, 512] on div "Botify Keywords Select the Websites from Google Search Console you want to link…" at bounding box center [616, 234] width 866 height 649
click at [606, 529] on div "Save" at bounding box center [616, 535] width 20 height 13
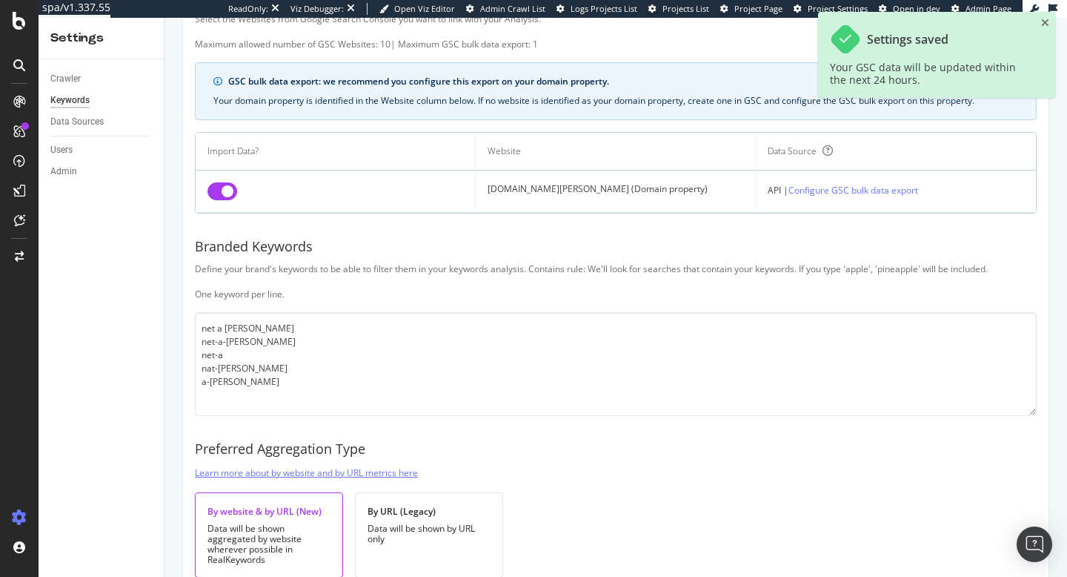
scroll to position [0, 0]
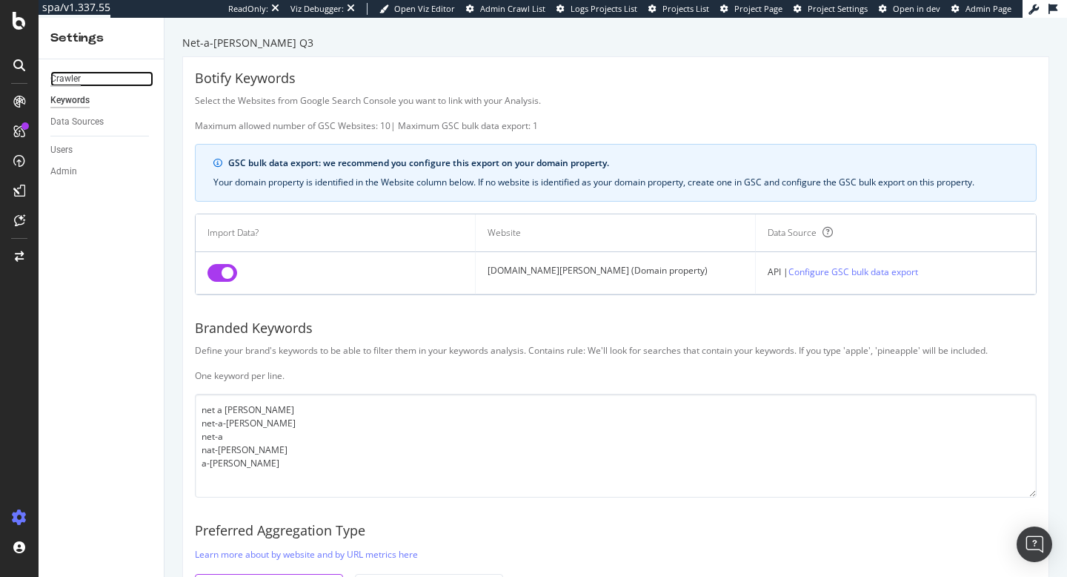
click at [64, 73] on div "Crawler" at bounding box center [65, 79] width 30 height 16
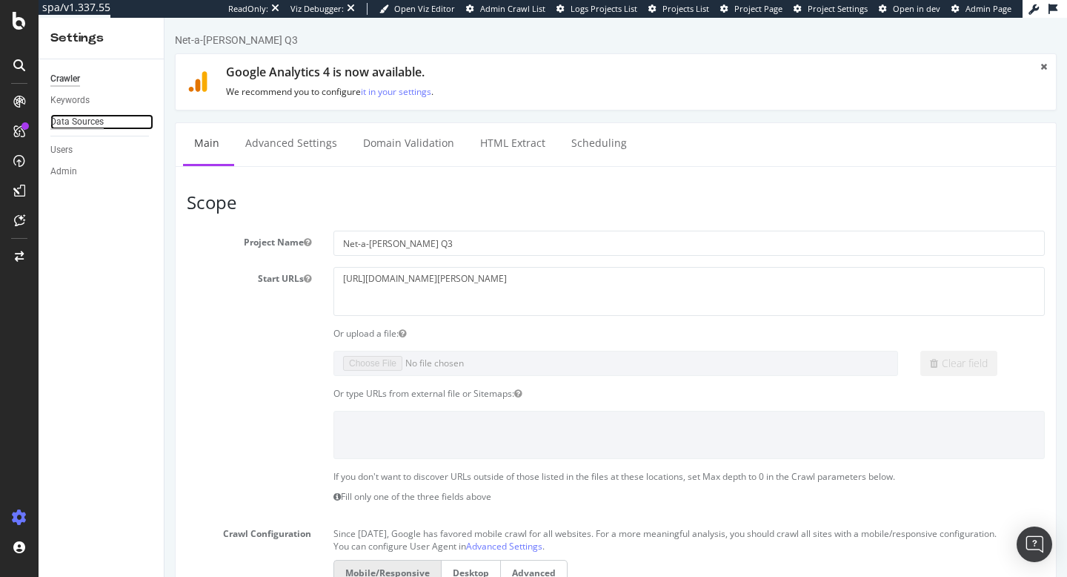
click at [76, 119] on div "Data Sources" at bounding box center [76, 122] width 53 height 16
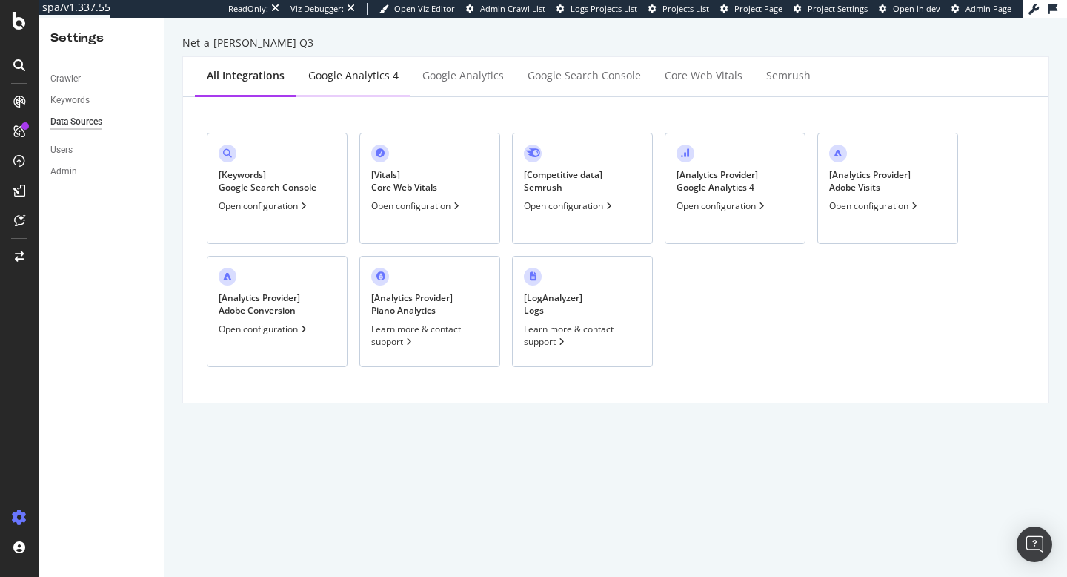
click at [336, 74] on div "Google Analytics 4" at bounding box center [353, 75] width 90 height 15
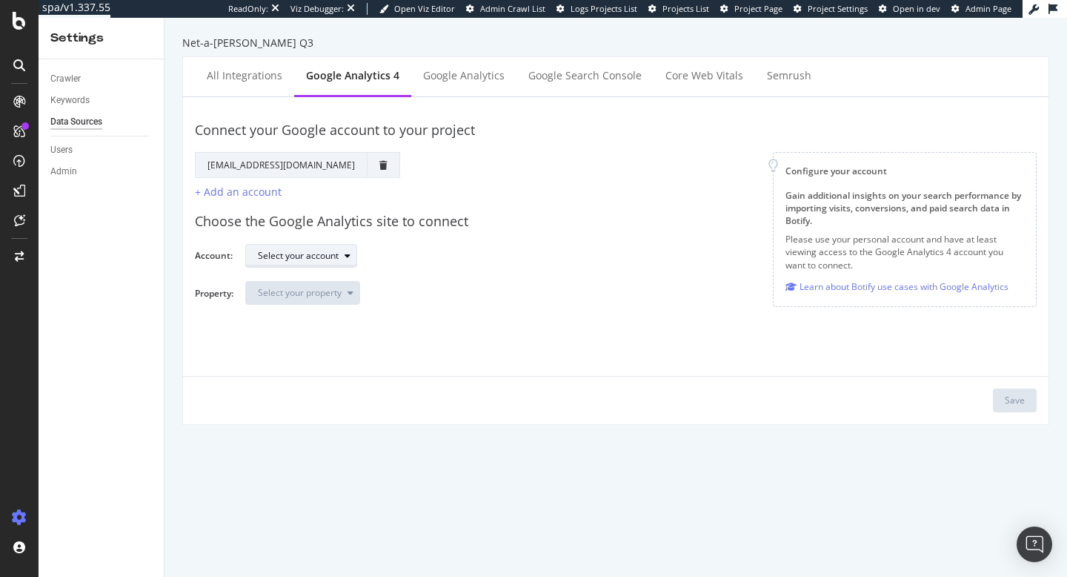
click at [298, 254] on div "Select your account" at bounding box center [298, 255] width 81 height 9
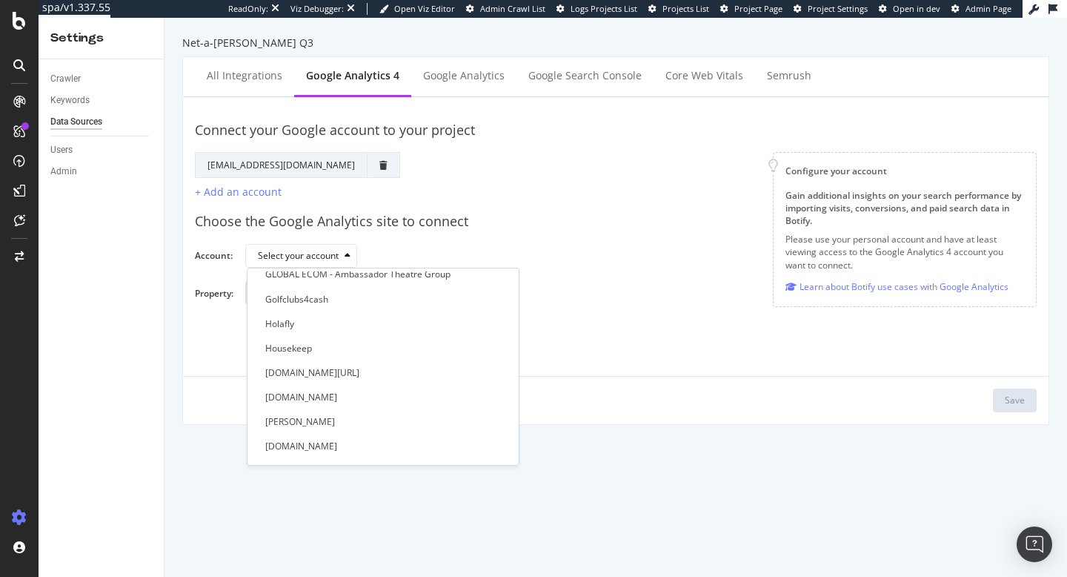
scroll to position [428, 0]
click at [624, 219] on div "Choose the Google Analytics site to connect" at bounding box center [616, 221] width 842 height 19
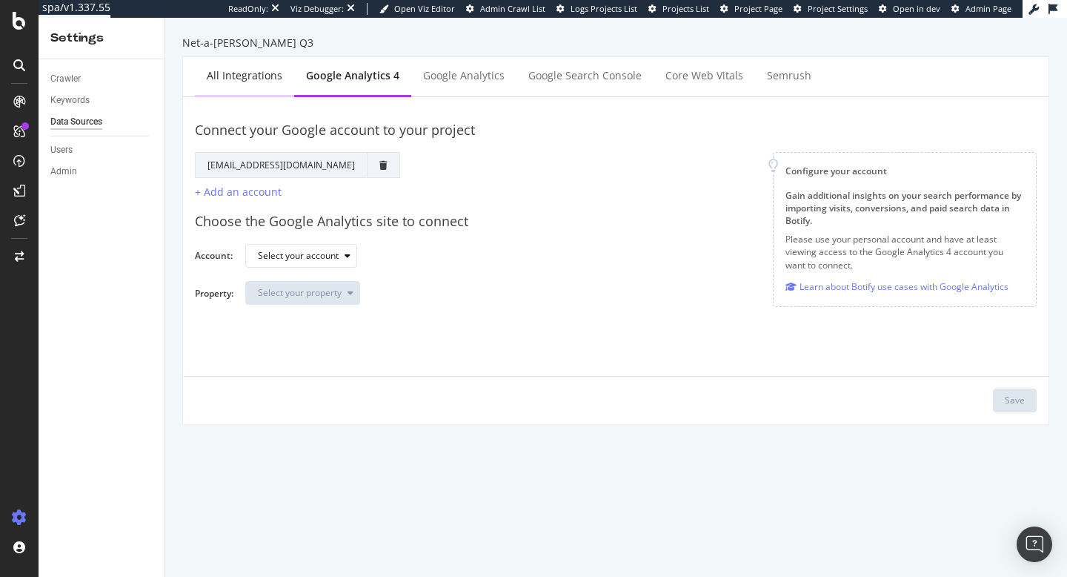
click at [247, 81] on div "All integrations" at bounding box center [245, 75] width 76 height 15
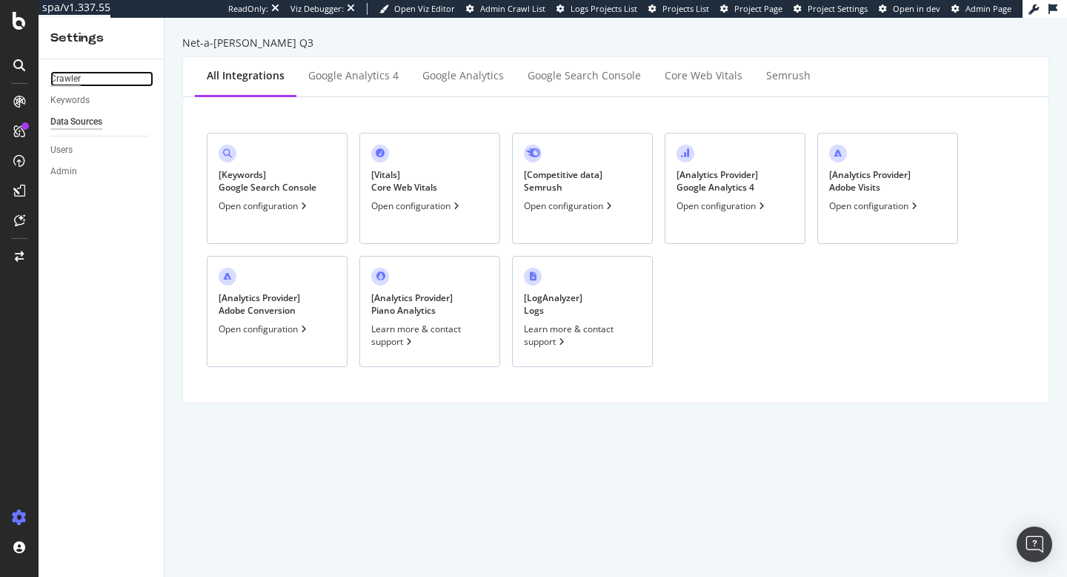
click at [76, 73] on div "Crawler" at bounding box center [65, 79] width 30 height 16
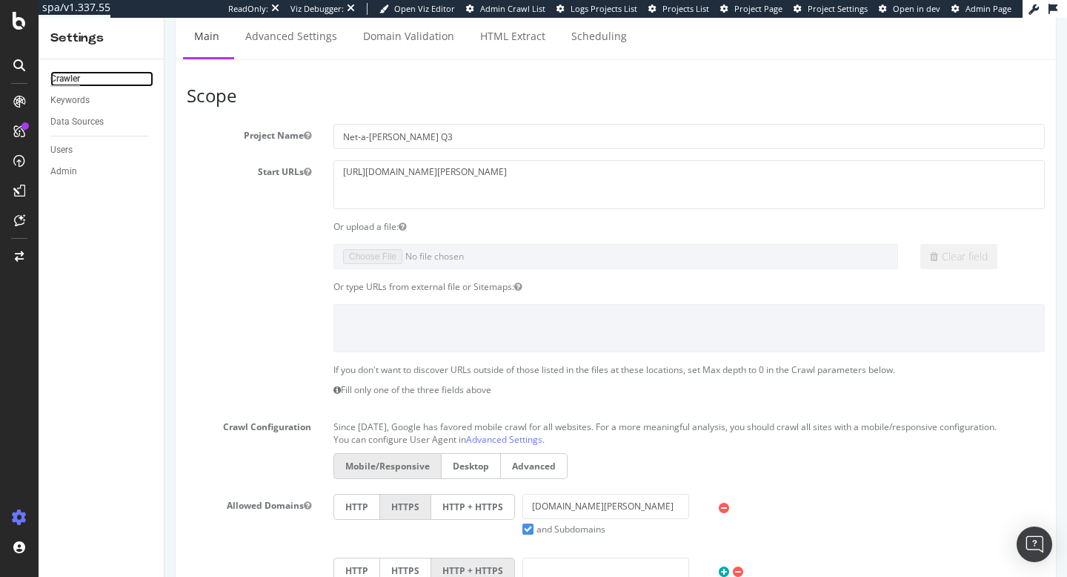
scroll to position [16, 0]
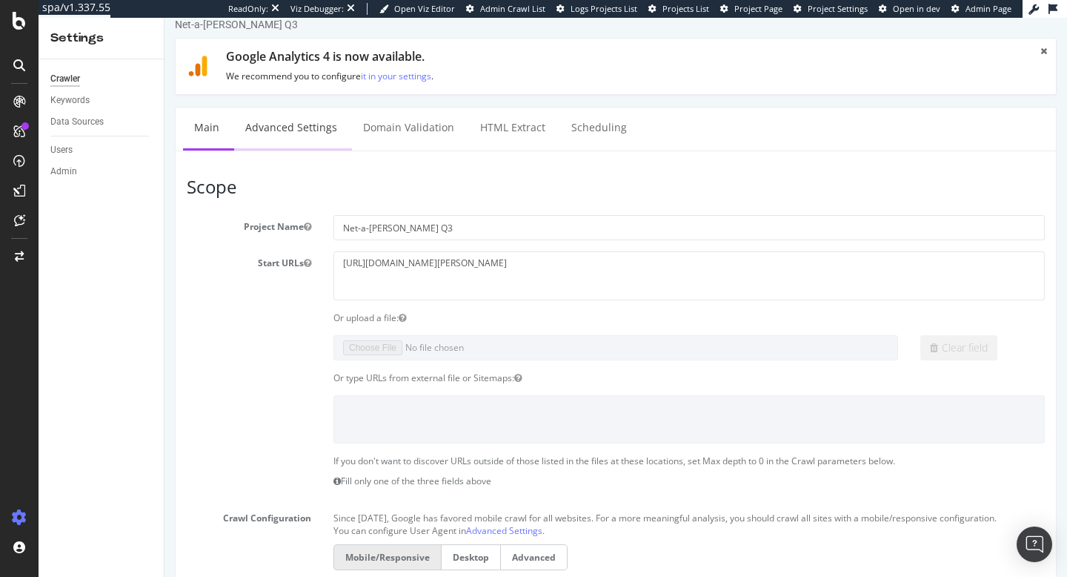
click at [319, 131] on link "Advanced Settings" at bounding box center [291, 127] width 114 height 41
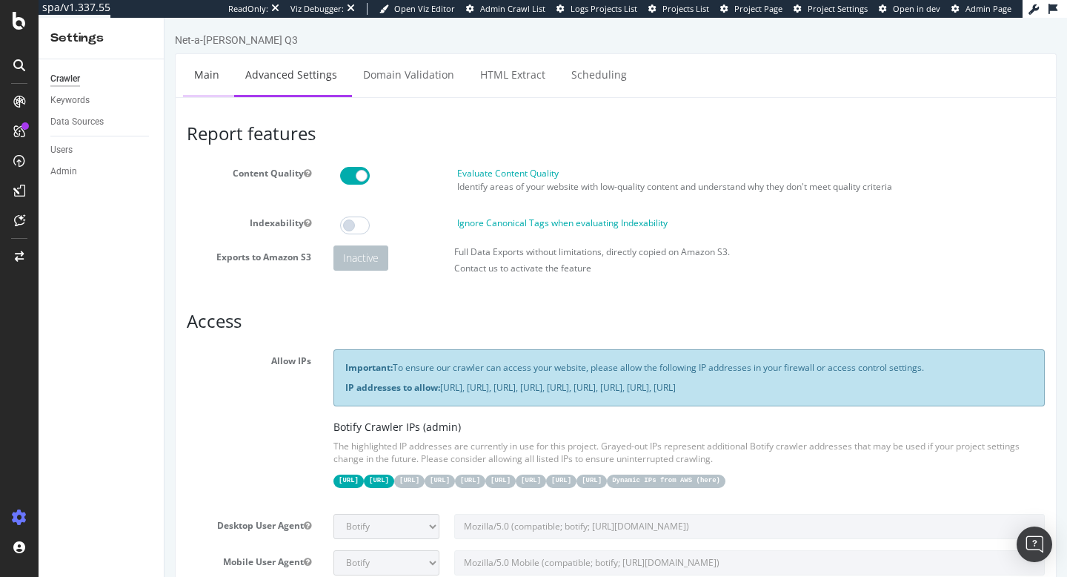
click at [201, 79] on link "Main" at bounding box center [206, 74] width 47 height 41
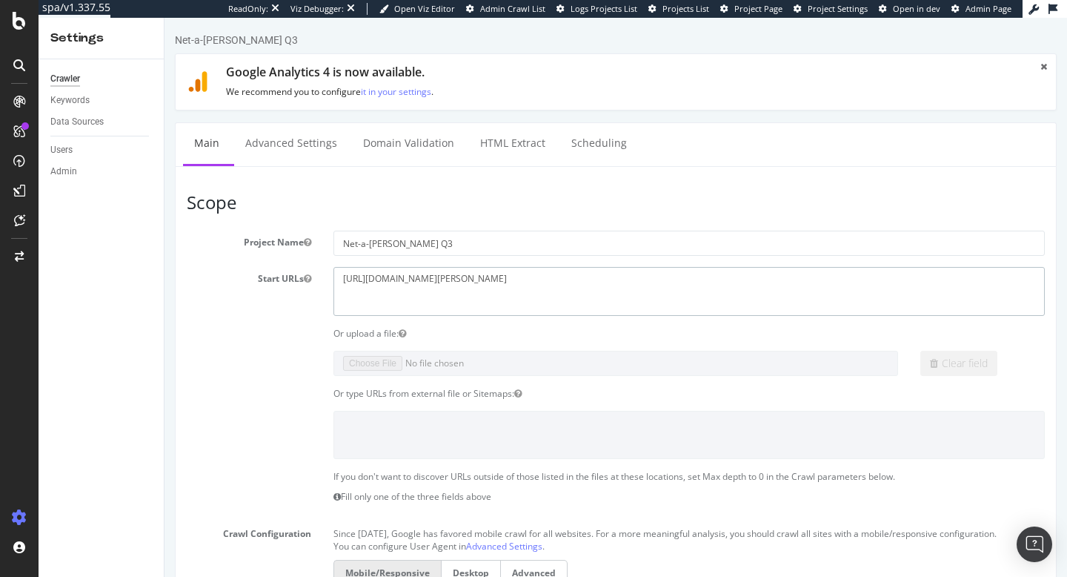
drag, startPoint x: 503, startPoint y: 283, endPoint x: 257, endPoint y: 279, distance: 246.1
click at [257, 279] on div "Start URLs https://www.net-a-porter.com/" at bounding box center [616, 291] width 880 height 48
click at [307, 133] on link "Advanced Settings" at bounding box center [291, 143] width 114 height 41
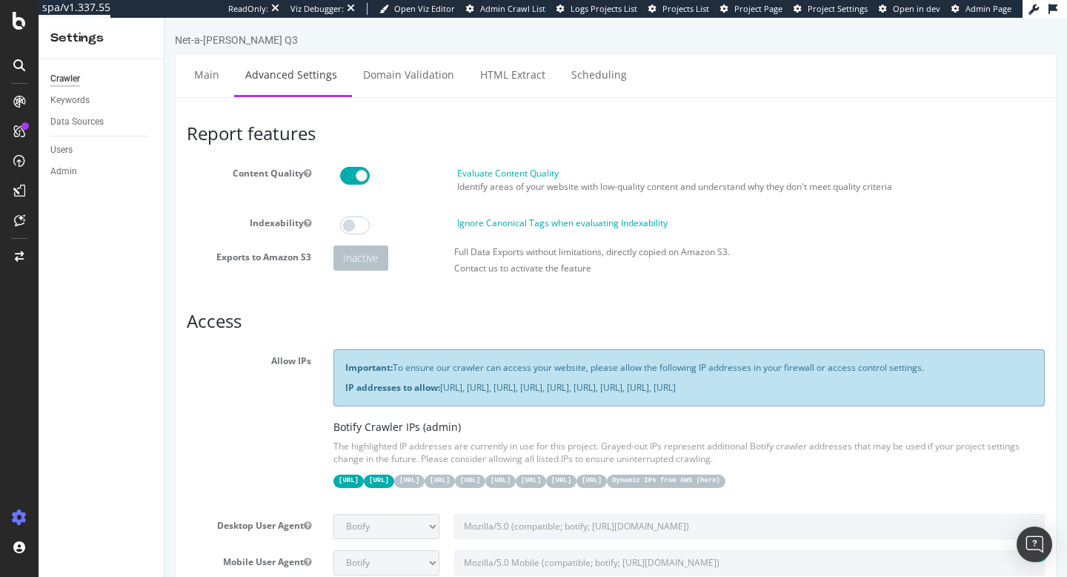
scroll to position [1151, 0]
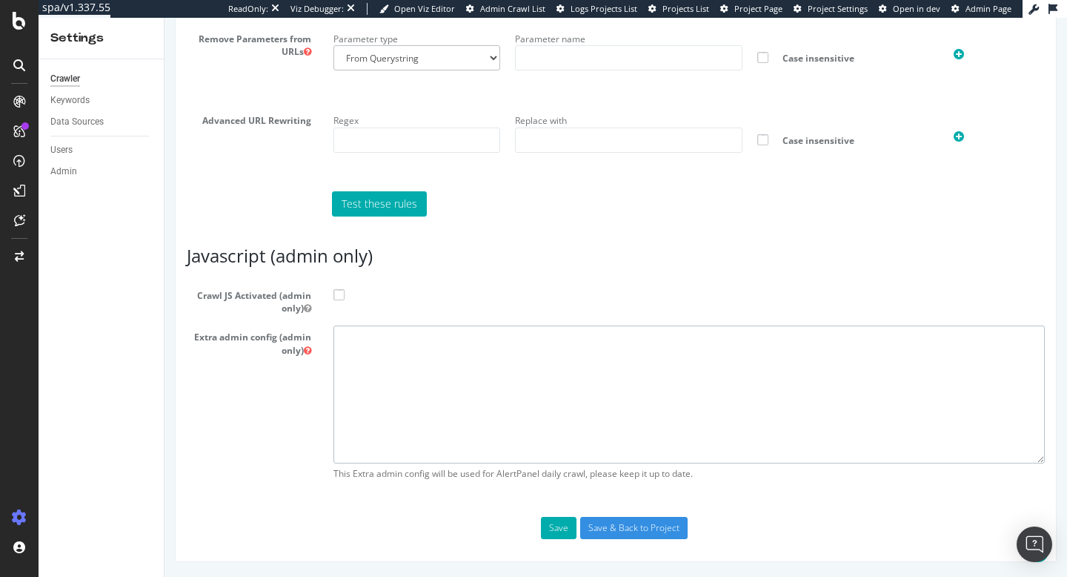
click at [489, 348] on textarea at bounding box center [688, 393] width 711 height 137
paste textarea "{ "flags": [ "cube" ], "beta": { "pap_mini_rules": [ "# + *something* # allow",…"
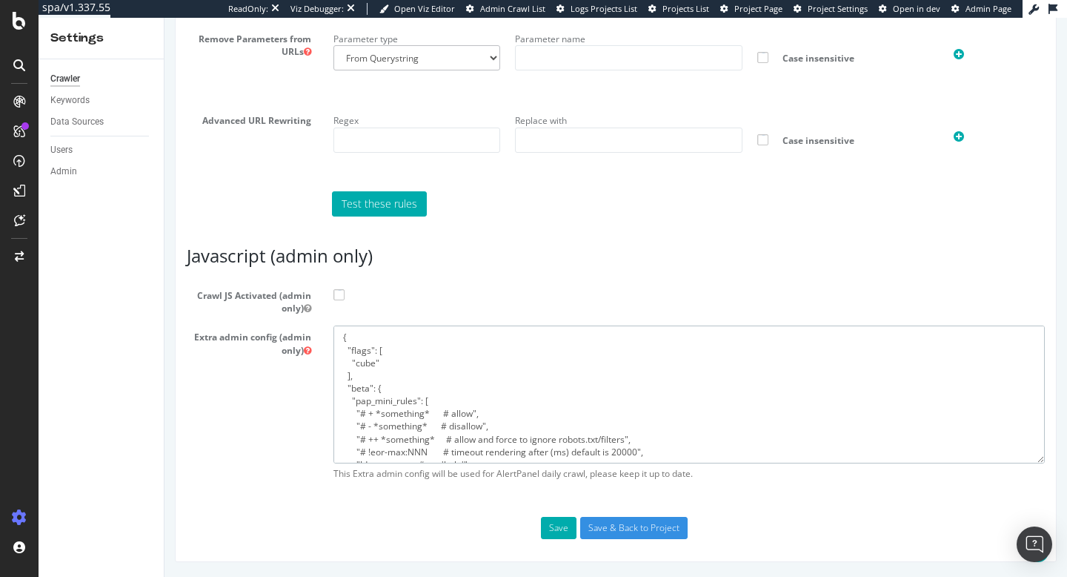
scroll to position [173, 0]
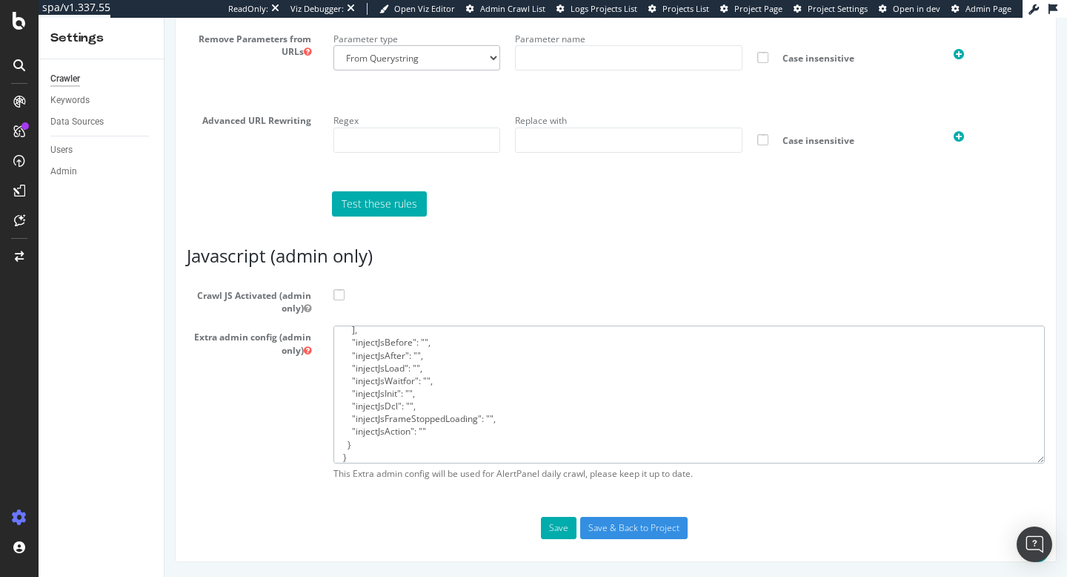
type textarea "{ "flags": [ "cube" ], "beta": { "pap_mini_rules": [ "# + *something* # allow",…"
click at [344, 295] on span at bounding box center [338, 294] width 11 height 11
click at [165, 18] on input "Crawl JS Activated (admin only)" at bounding box center [165, 18] width 0 height 0
click at [637, 527] on input "Save & Back to Project" at bounding box center [633, 527] width 107 height 22
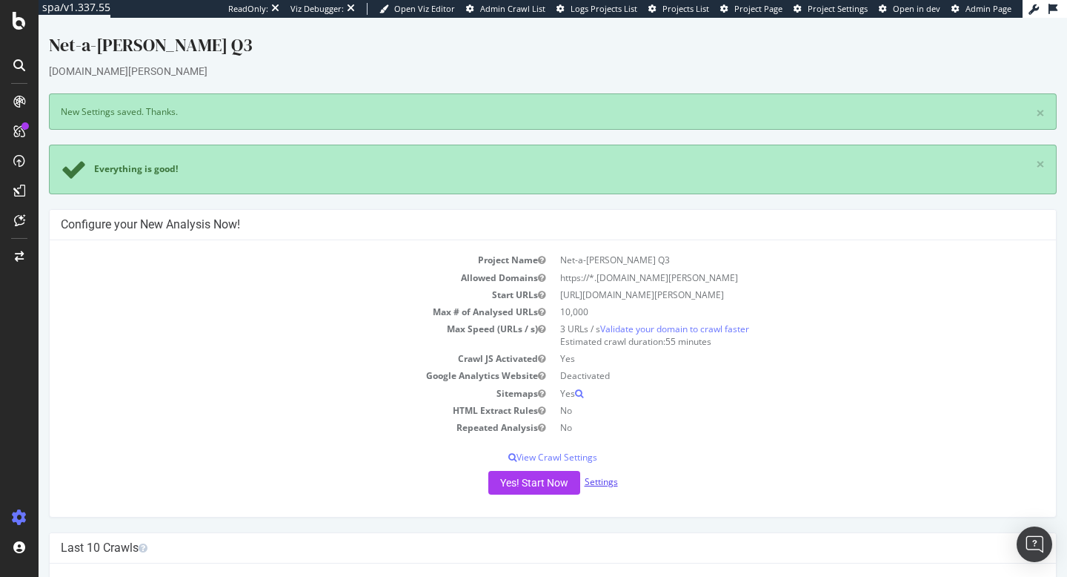
click at [598, 482] on link "Settings" at bounding box center [601, 481] width 33 height 13
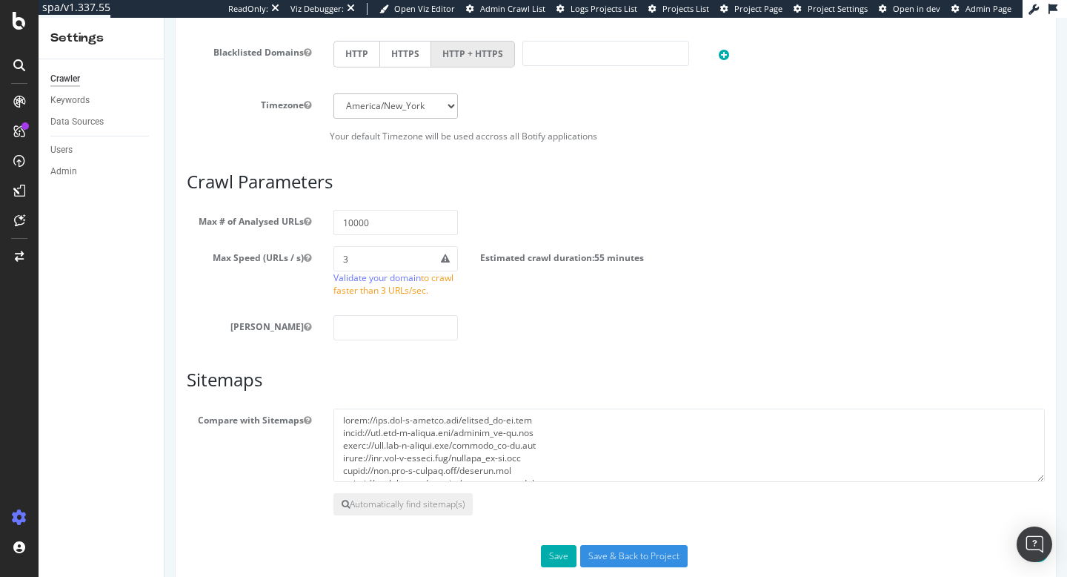
scroll to position [725, 0]
click at [405, 220] on input "10000" at bounding box center [395, 223] width 124 height 25
click at [346, 225] on input "100000" at bounding box center [395, 223] width 124 height 25
type input "200000"
click at [656, 557] on input "Save & Back to Project" at bounding box center [633, 557] width 107 height 22
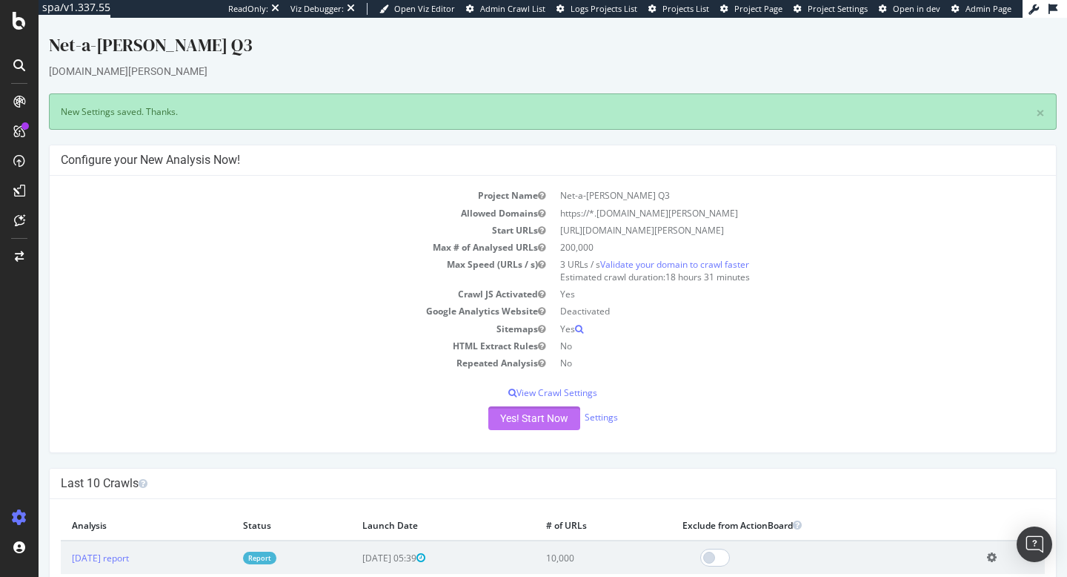
click at [545, 416] on button "Yes! Start Now" at bounding box center [534, 418] width 92 height 24
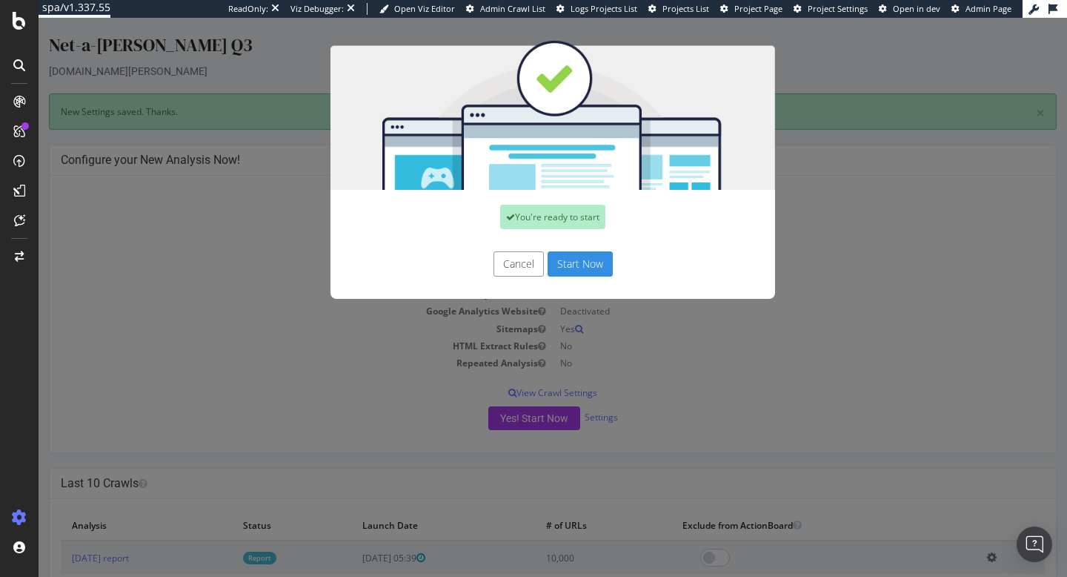
click at [525, 266] on button "Cancel" at bounding box center [519, 263] width 50 height 25
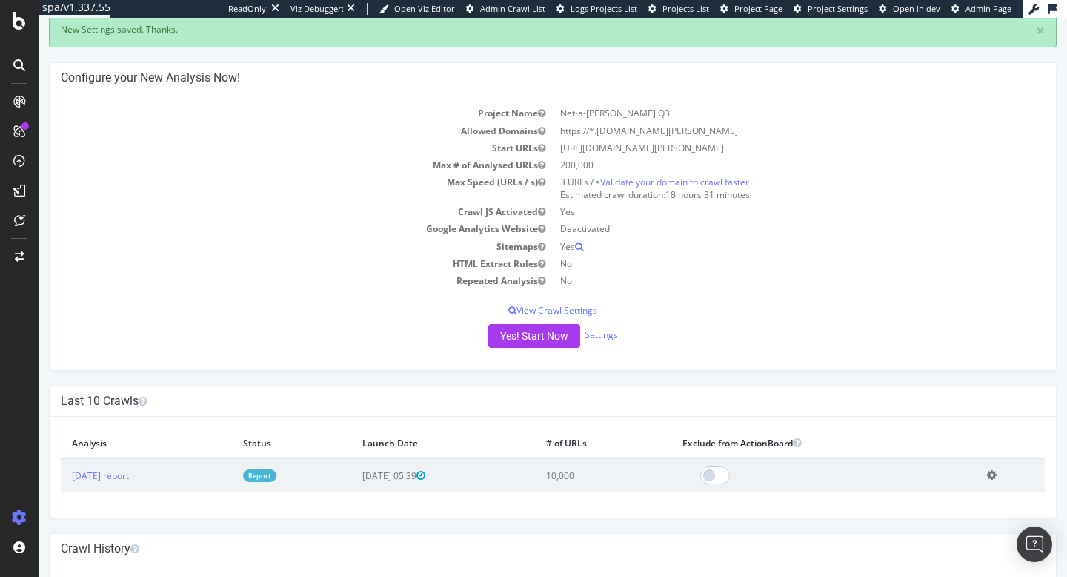
scroll to position [80, 0]
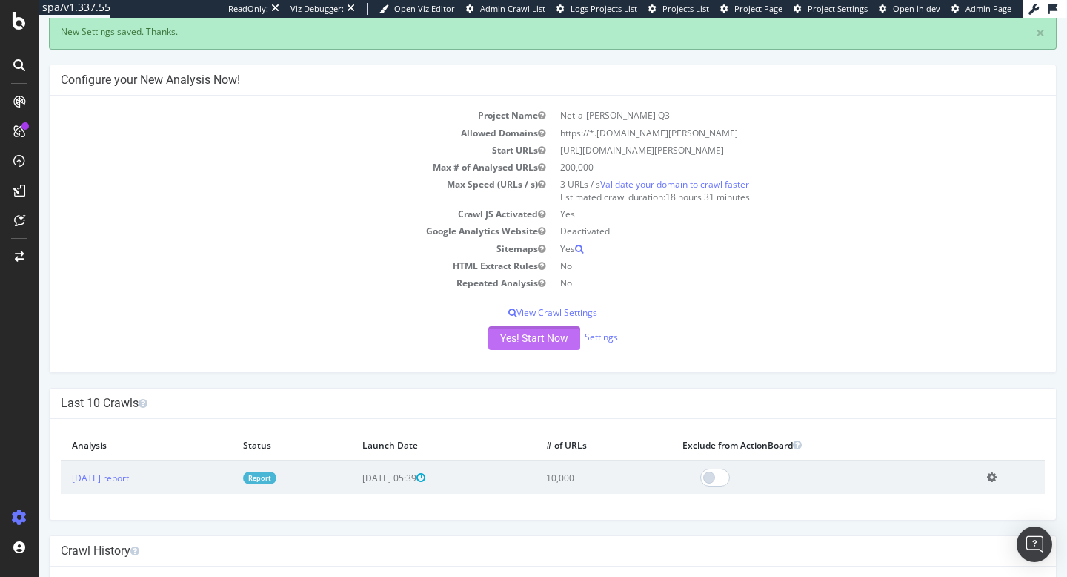
click at [546, 340] on button "Yes! Start Now" at bounding box center [534, 338] width 92 height 24
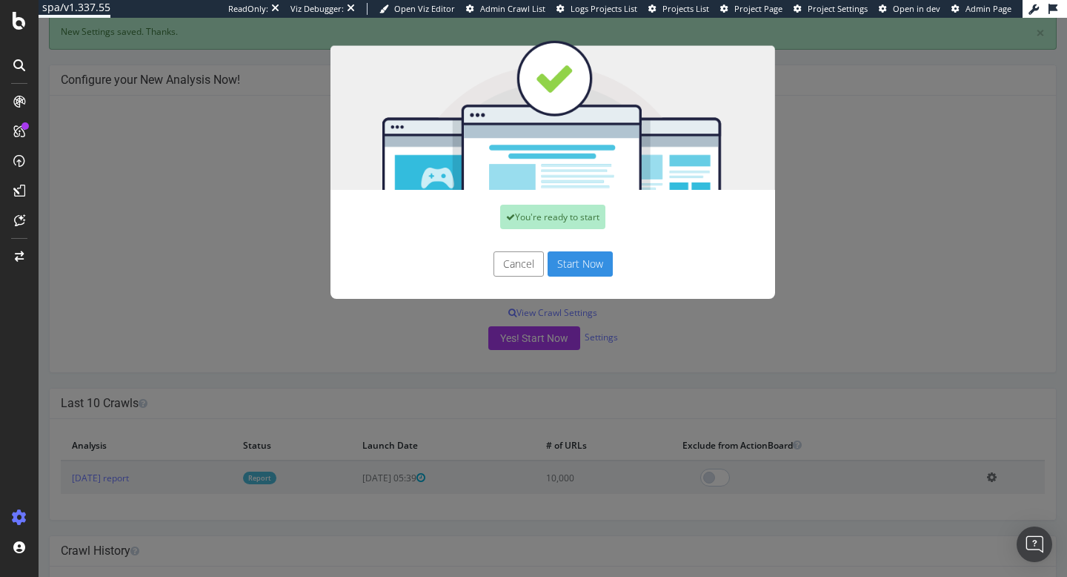
click at [534, 265] on button "Cancel" at bounding box center [519, 263] width 50 height 25
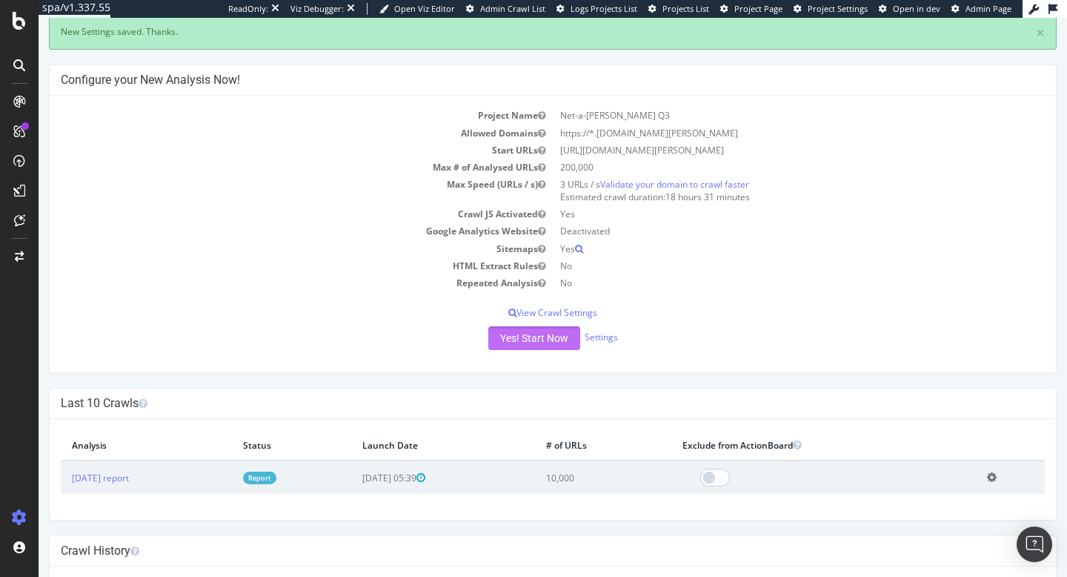
click at [545, 342] on button "Yes! Start Now" at bounding box center [534, 338] width 92 height 24
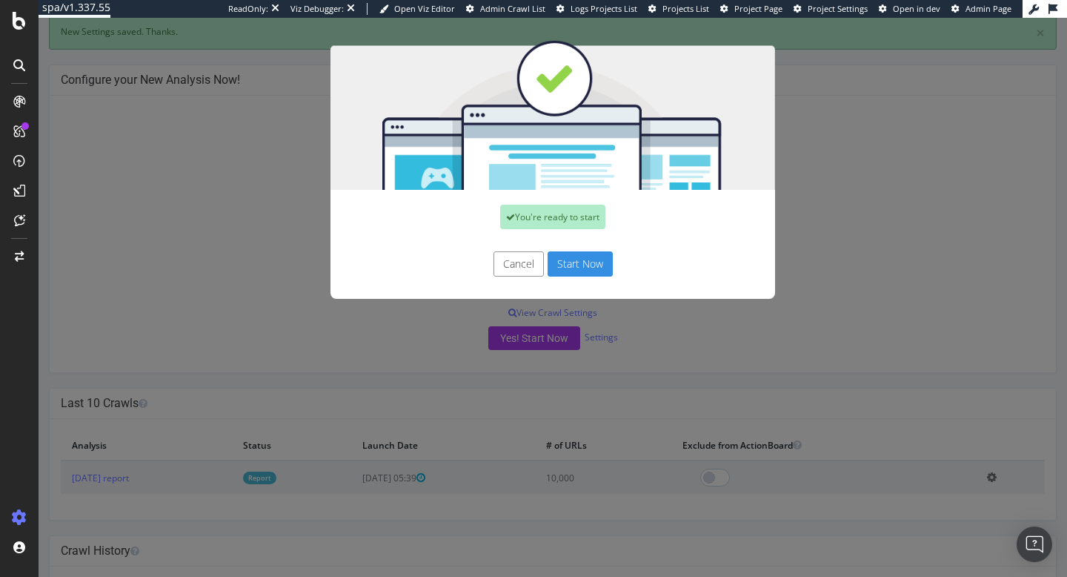
click at [594, 242] on div "You're ready to start" at bounding box center [552, 217] width 445 height 54
click at [592, 263] on button "Start Now" at bounding box center [580, 263] width 65 height 25
